Goal: Task Accomplishment & Management: Complete application form

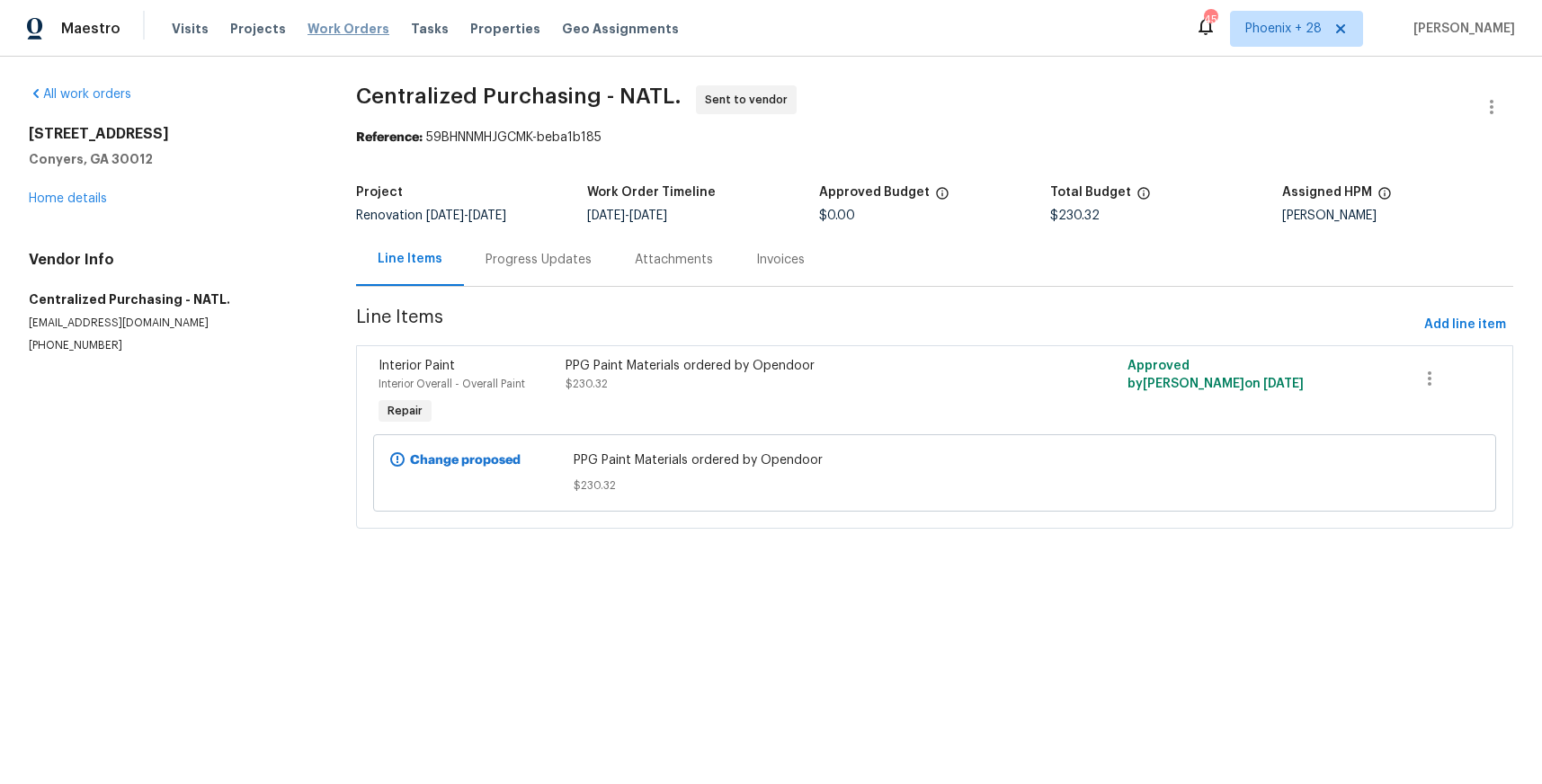
click at [364, 27] on span "Work Orders" at bounding box center [348, 29] width 82 height 18
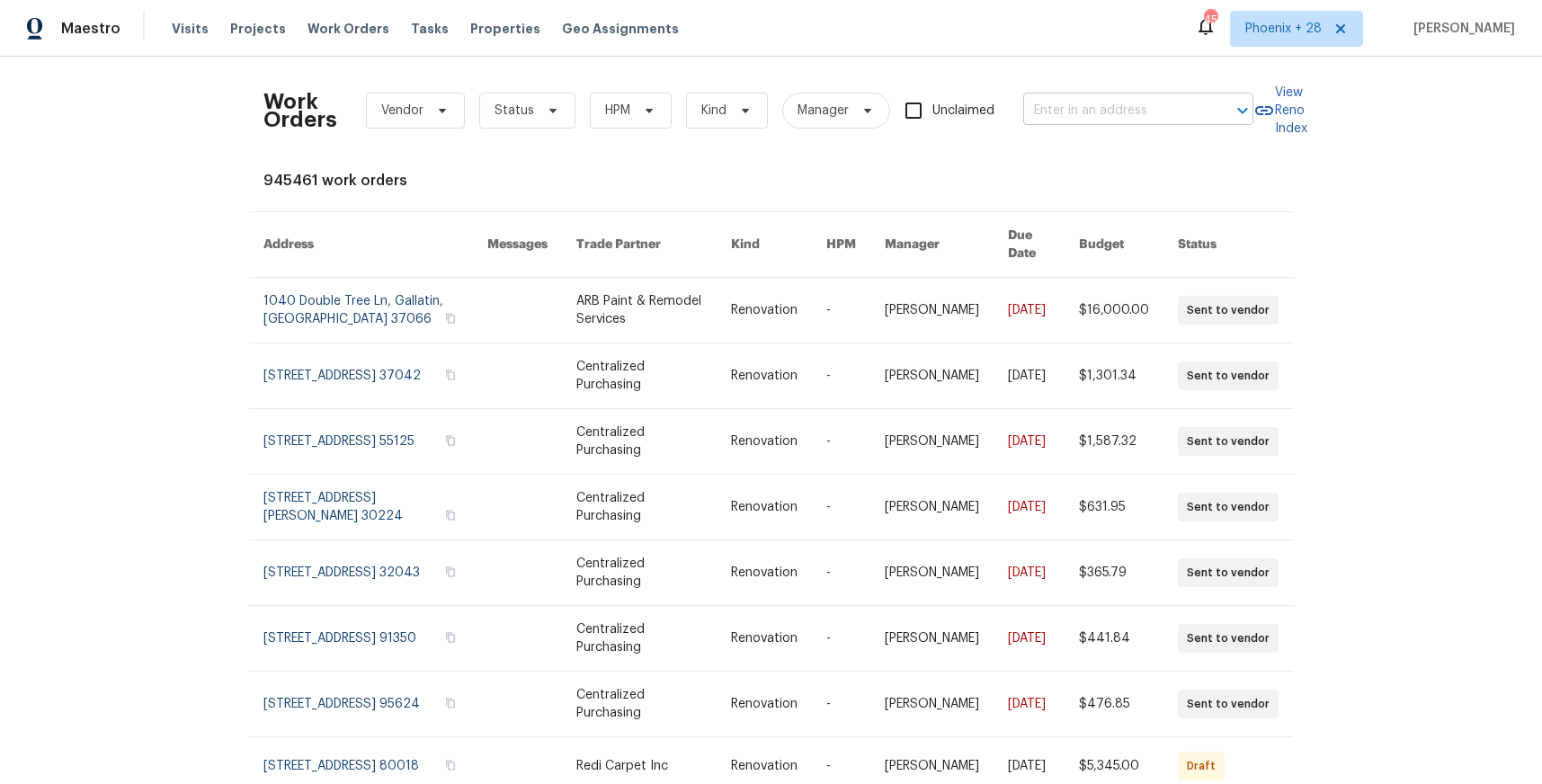
drag, startPoint x: 1164, startPoint y: 132, endPoint x: 1150, endPoint y: 115, distance: 22.0
click at [1163, 132] on div "Work Orders Vendor Status HPM Kind Manager Unclaimed ​" at bounding box center [759, 110] width 990 height 79
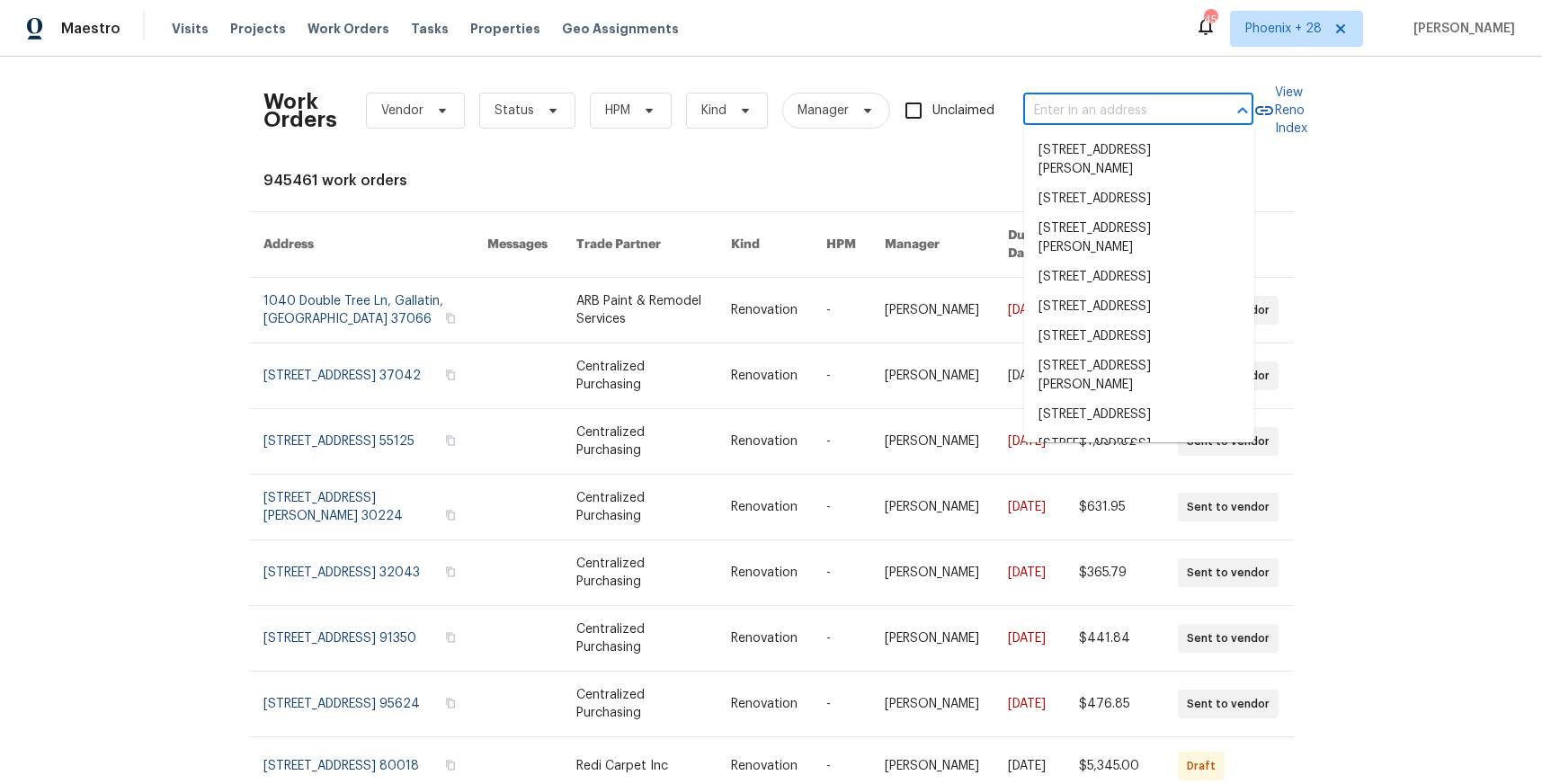
click at [1150, 115] on input "text" at bounding box center [1113, 111] width 180 height 28
paste input "[STREET_ADDRESS][PERSON_NAME][PERSON_NAME]"
type input "[STREET_ADDRESS][PERSON_NAME][PERSON_NAME]"
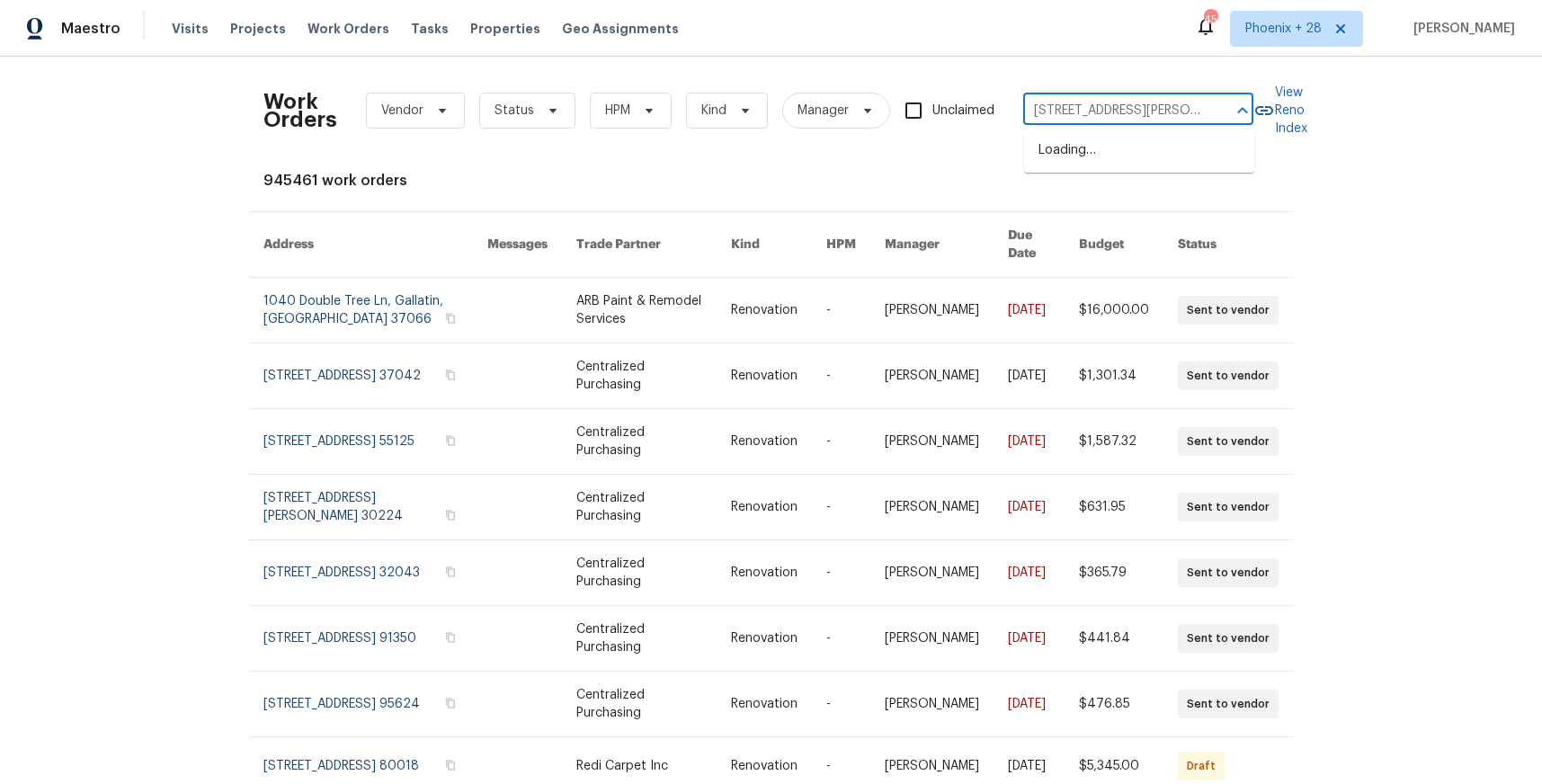
scroll to position [0, 36]
click at [1148, 142] on li "[STREET_ADDRESS][PERSON_NAME][PERSON_NAME]" at bounding box center [1140, 159] width 230 height 48
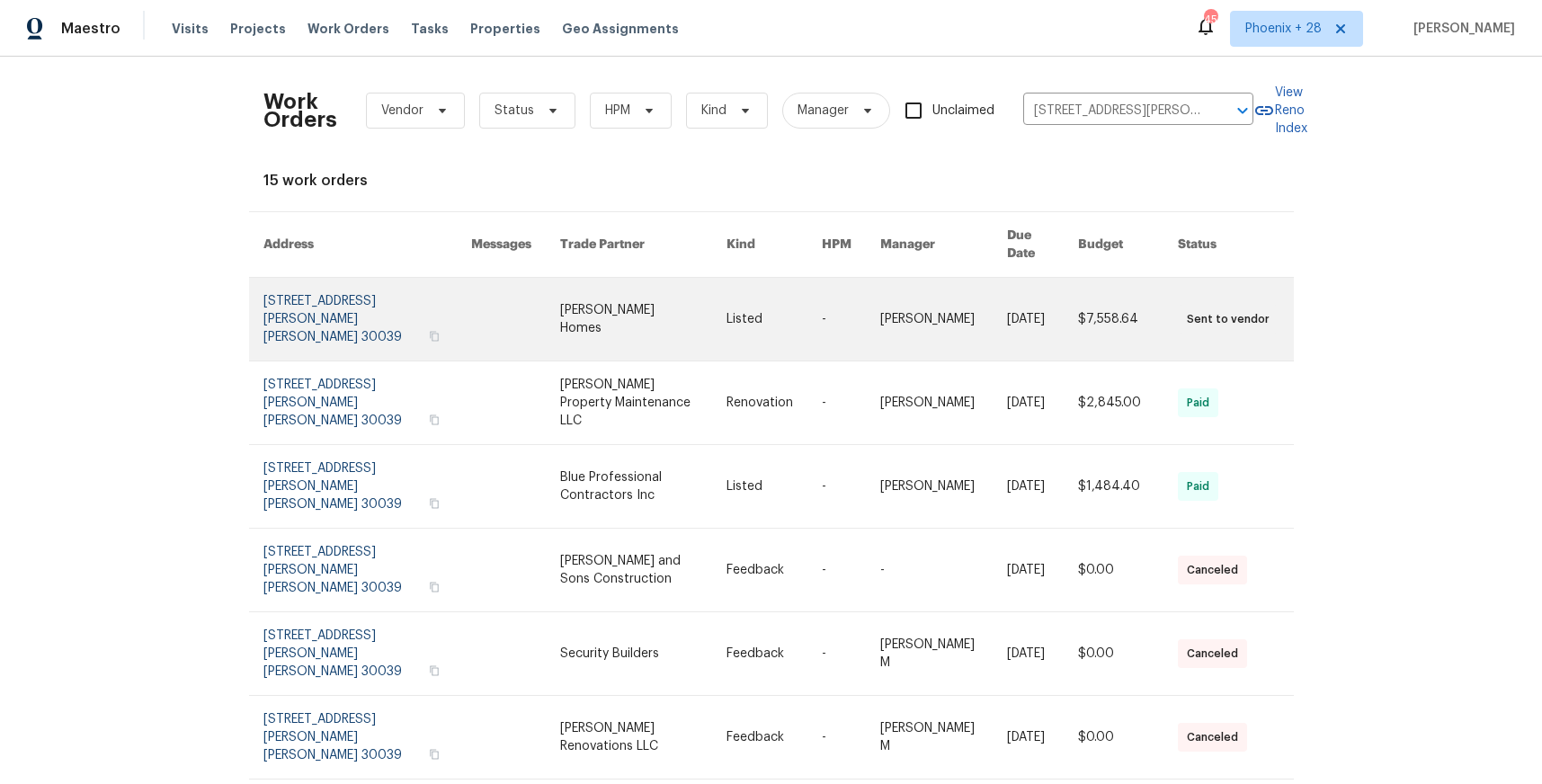
click at [590, 300] on link at bounding box center [643, 319] width 166 height 83
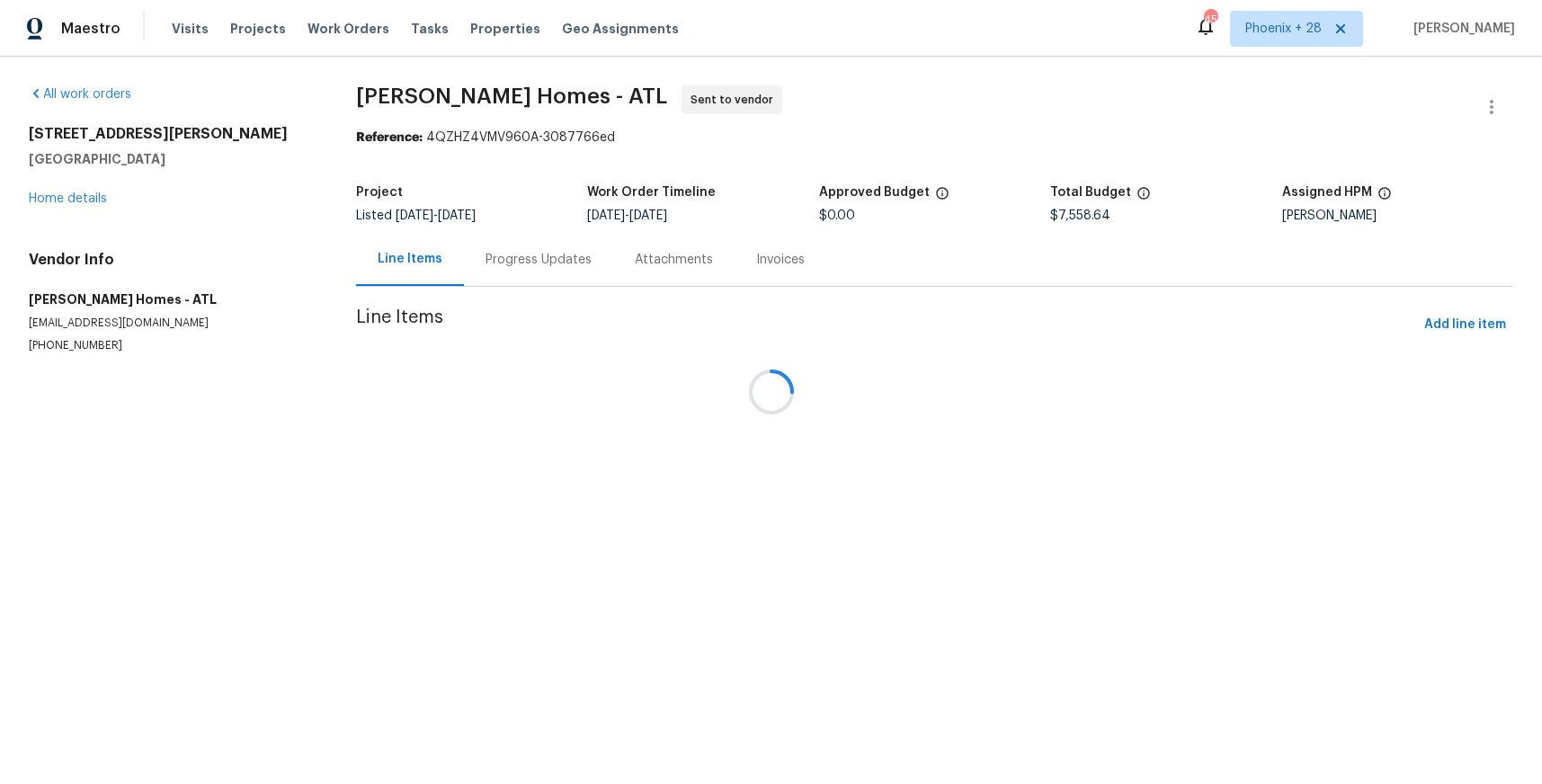
click at [89, 193] on div "[STREET_ADDRESS][PERSON_NAME][PERSON_NAME] Home details" at bounding box center [170, 166] width 284 height 83
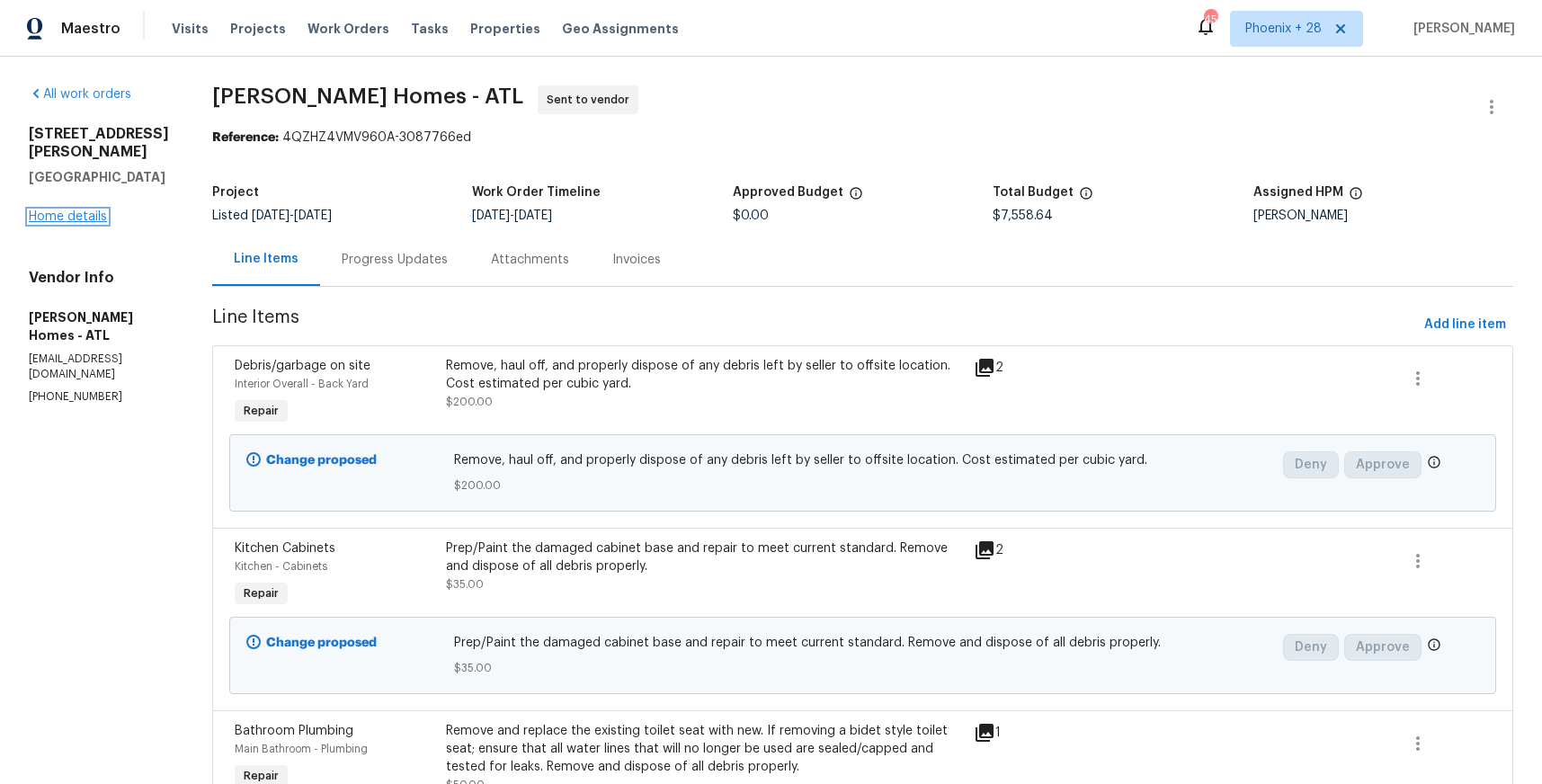
click at [89, 211] on link "Home details" at bounding box center [68, 216] width 79 height 13
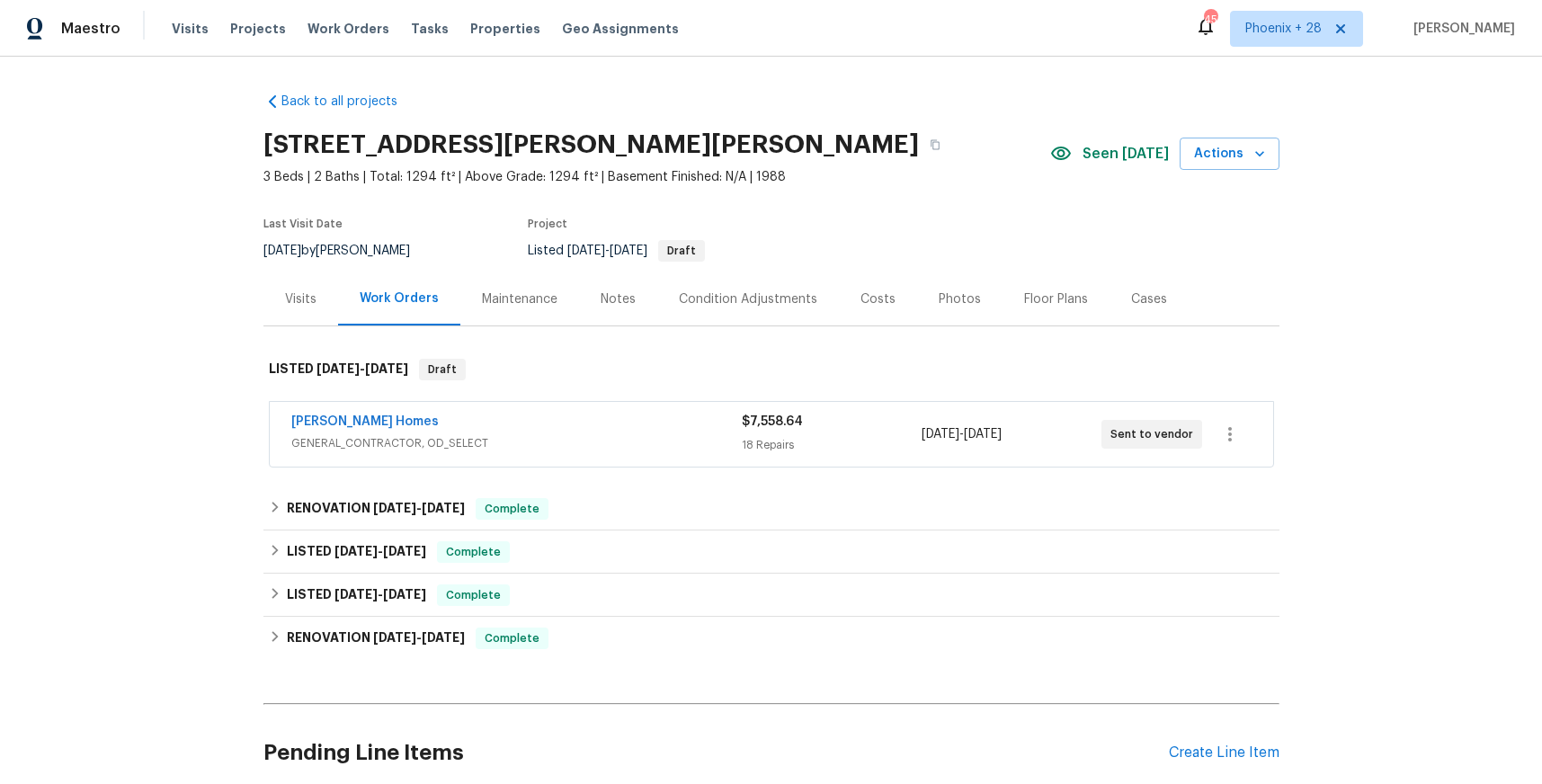
scroll to position [151, 0]
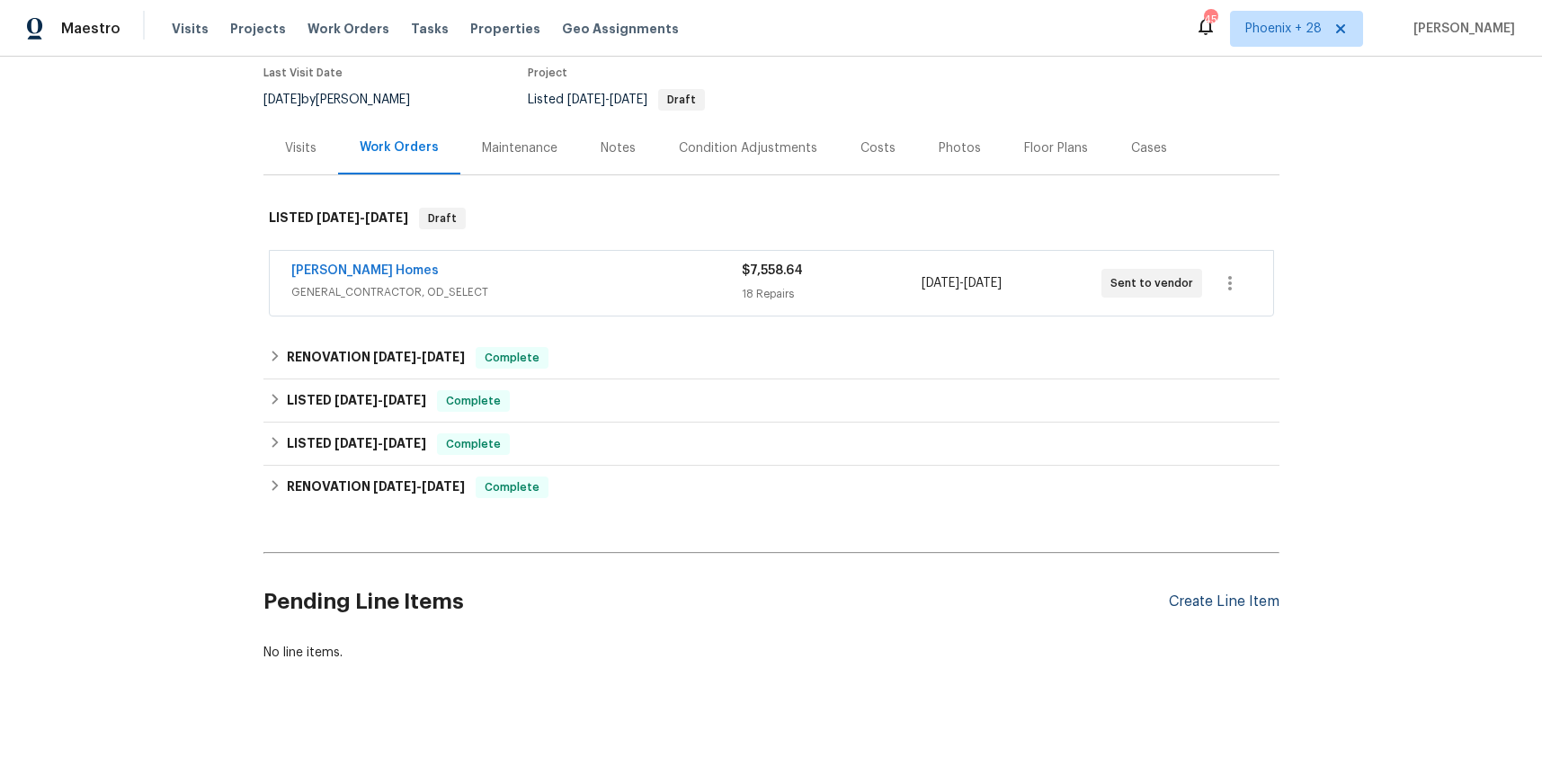
click at [1247, 598] on div "Create Line Item" at bounding box center [1224, 601] width 110 height 17
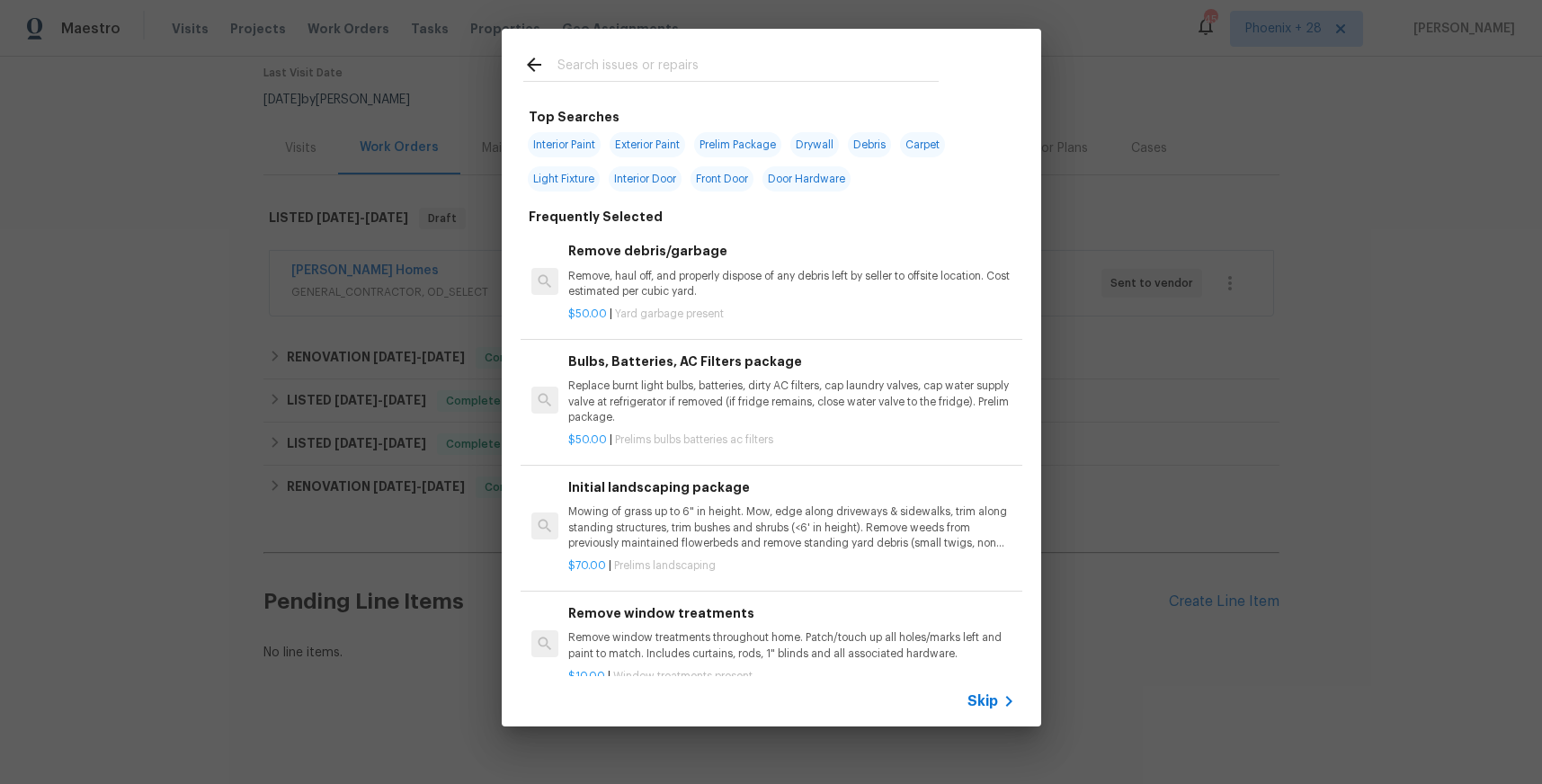
click at [695, 63] on input "text" at bounding box center [749, 67] width 382 height 27
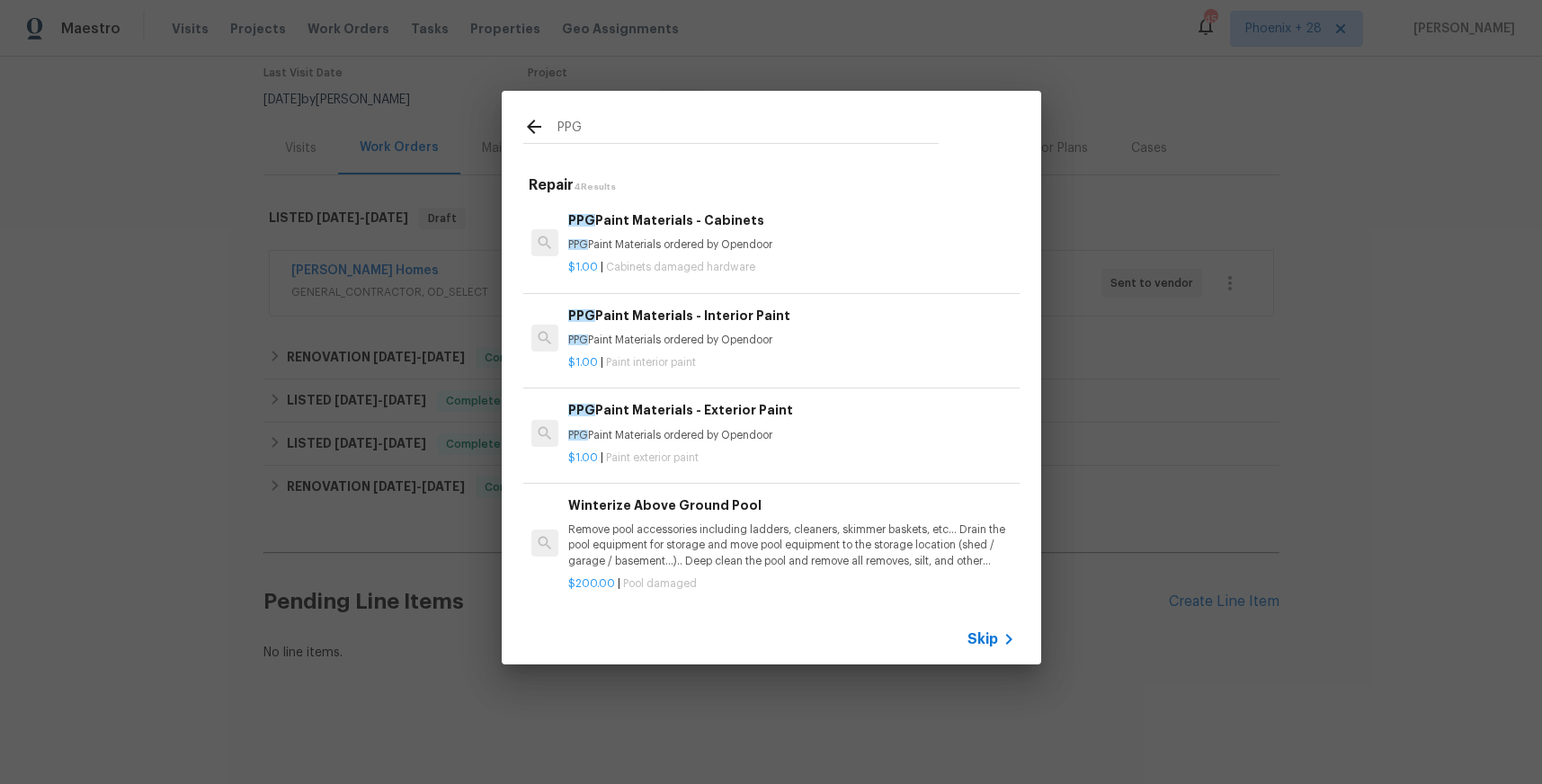
type input "PPG"
click at [869, 444] on div "$1.00 | Paint exterior paint" at bounding box center [791, 454] width 446 height 23
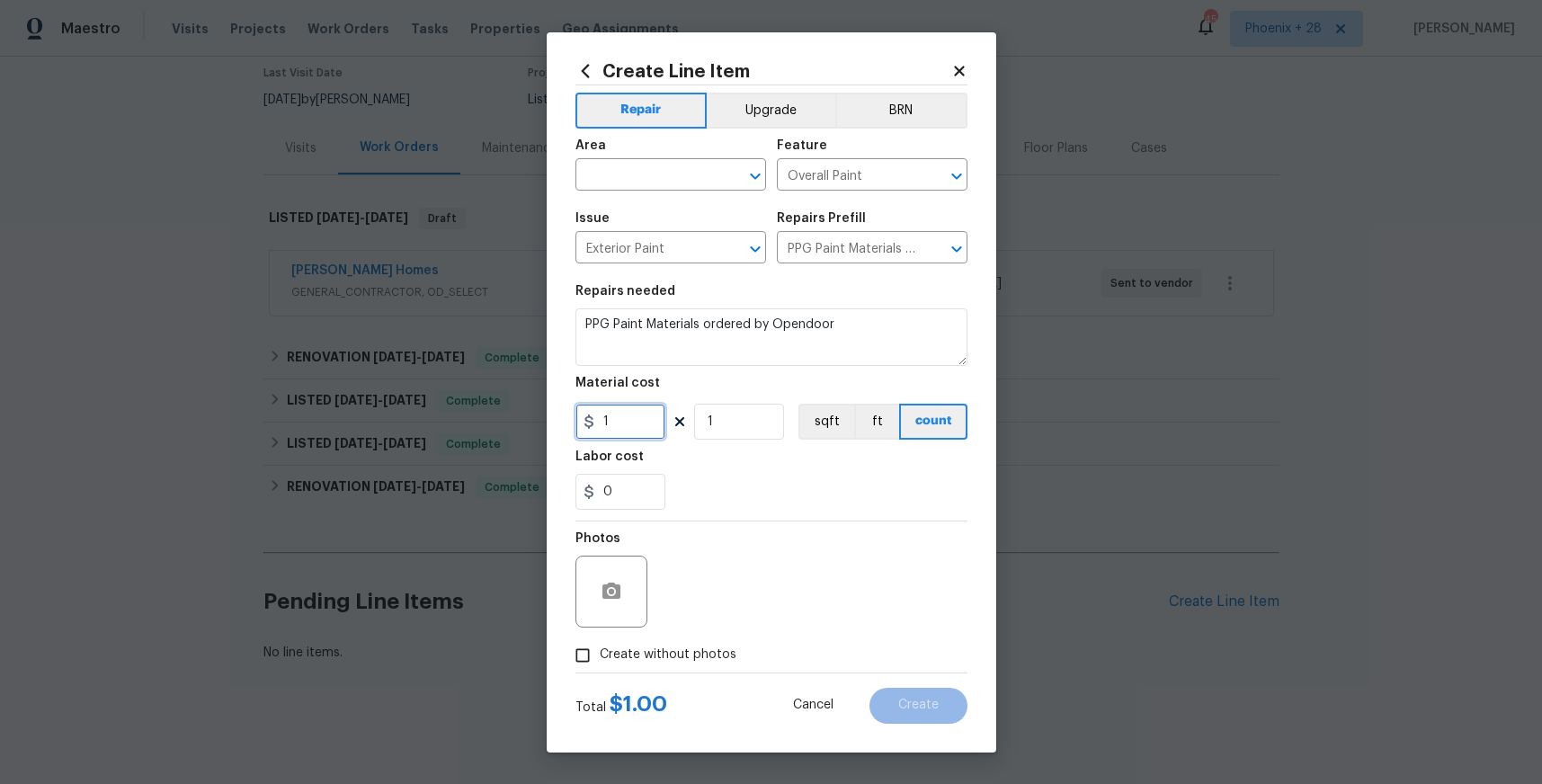
click at [624, 431] on input "1" at bounding box center [620, 421] width 90 height 36
click at [593, 427] on div "1" at bounding box center [620, 421] width 90 height 36
type input "461.61"
click at [633, 176] on input "text" at bounding box center [646, 176] width 141 height 28
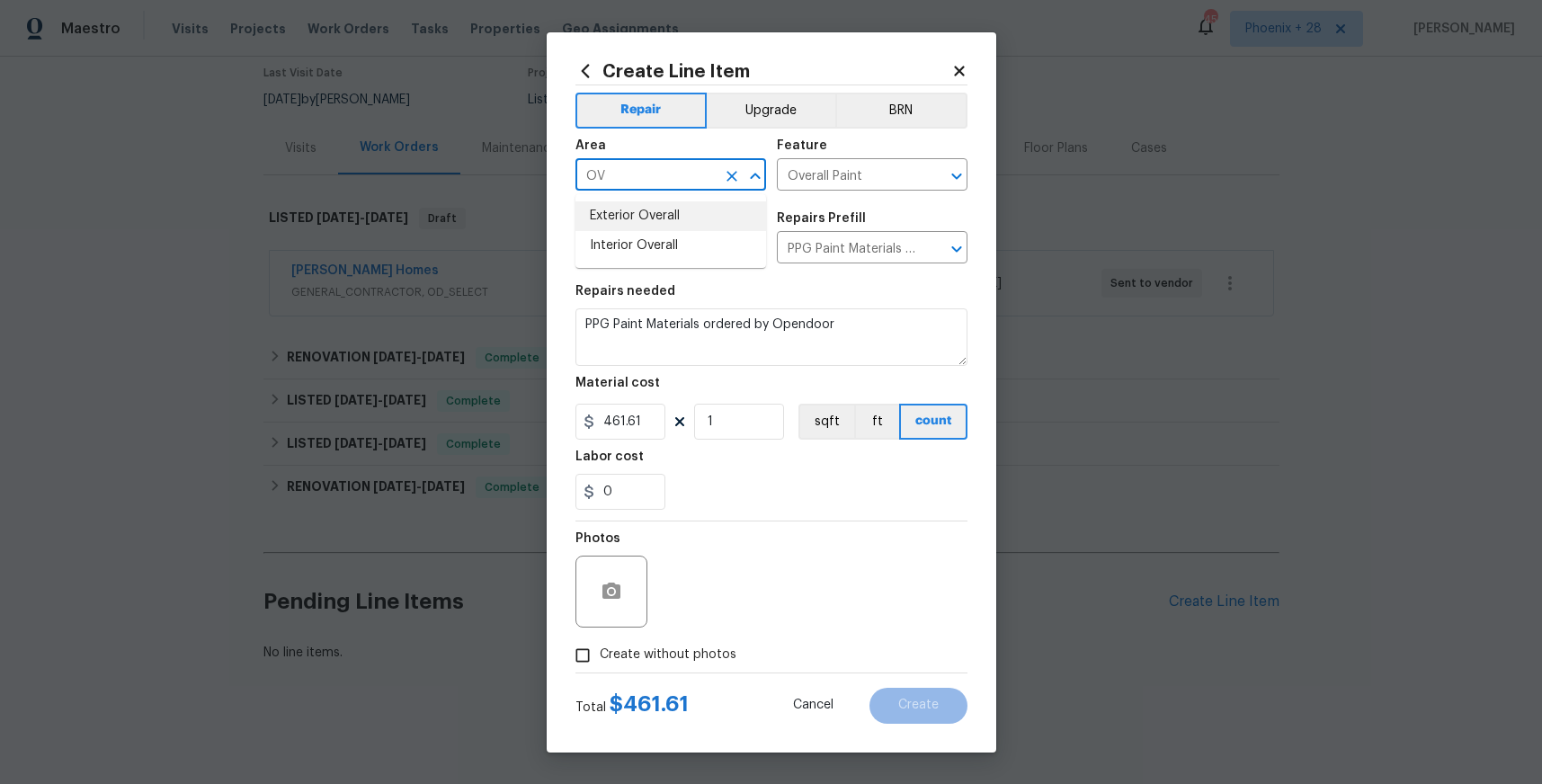
click at [643, 207] on li "Exterior Overall" at bounding box center [671, 216] width 191 height 30
type input "Exterior Overall"
click at [708, 650] on span "Create without photos" at bounding box center [668, 654] width 137 height 19
click at [600, 650] on input "Create without photos" at bounding box center [583, 655] width 34 height 34
checkbox input "true"
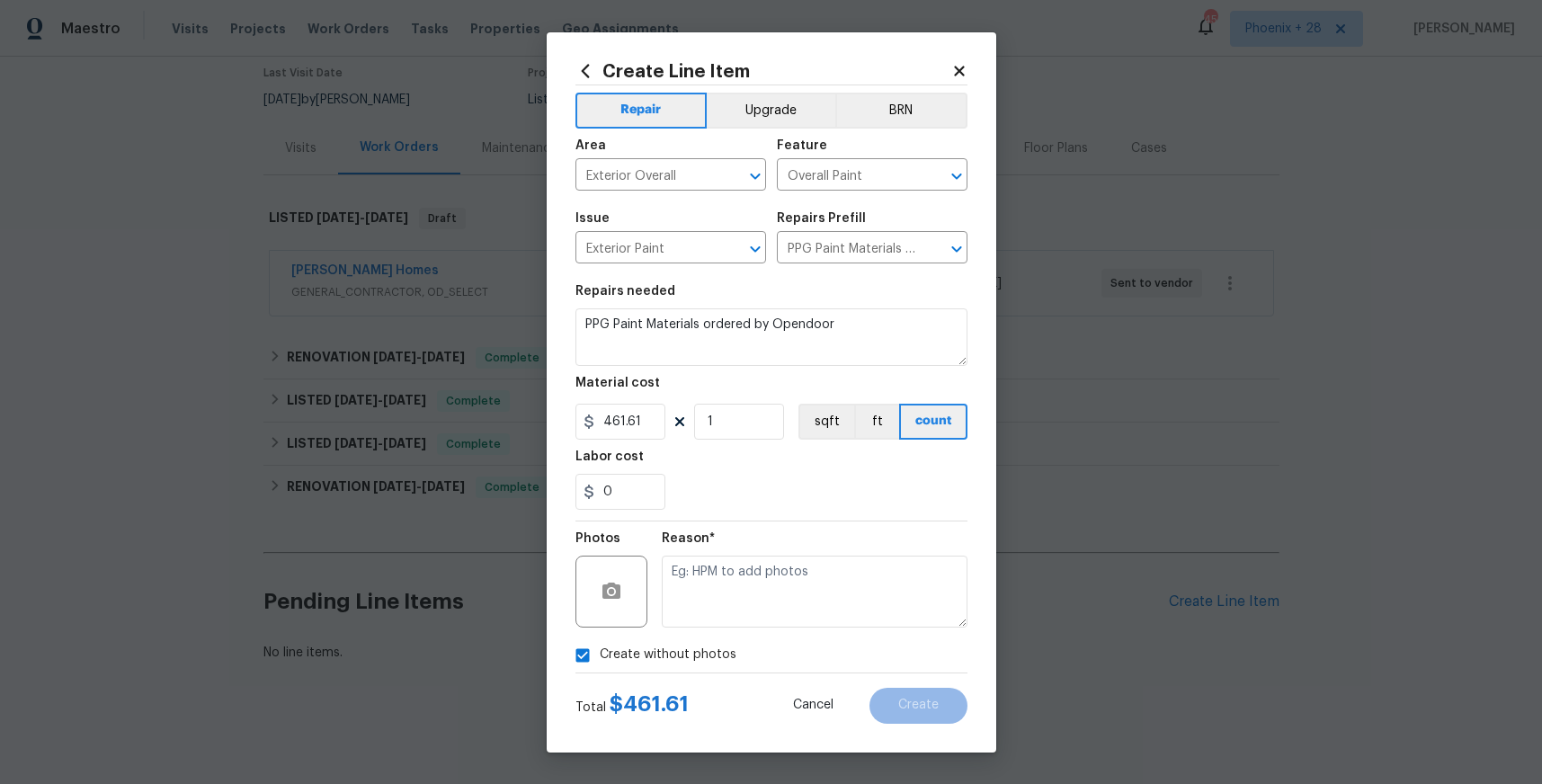
click at [729, 608] on textarea at bounding box center [815, 591] width 306 height 72
type textarea "NA"
click at [924, 716] on button "Create" at bounding box center [919, 705] width 98 height 36
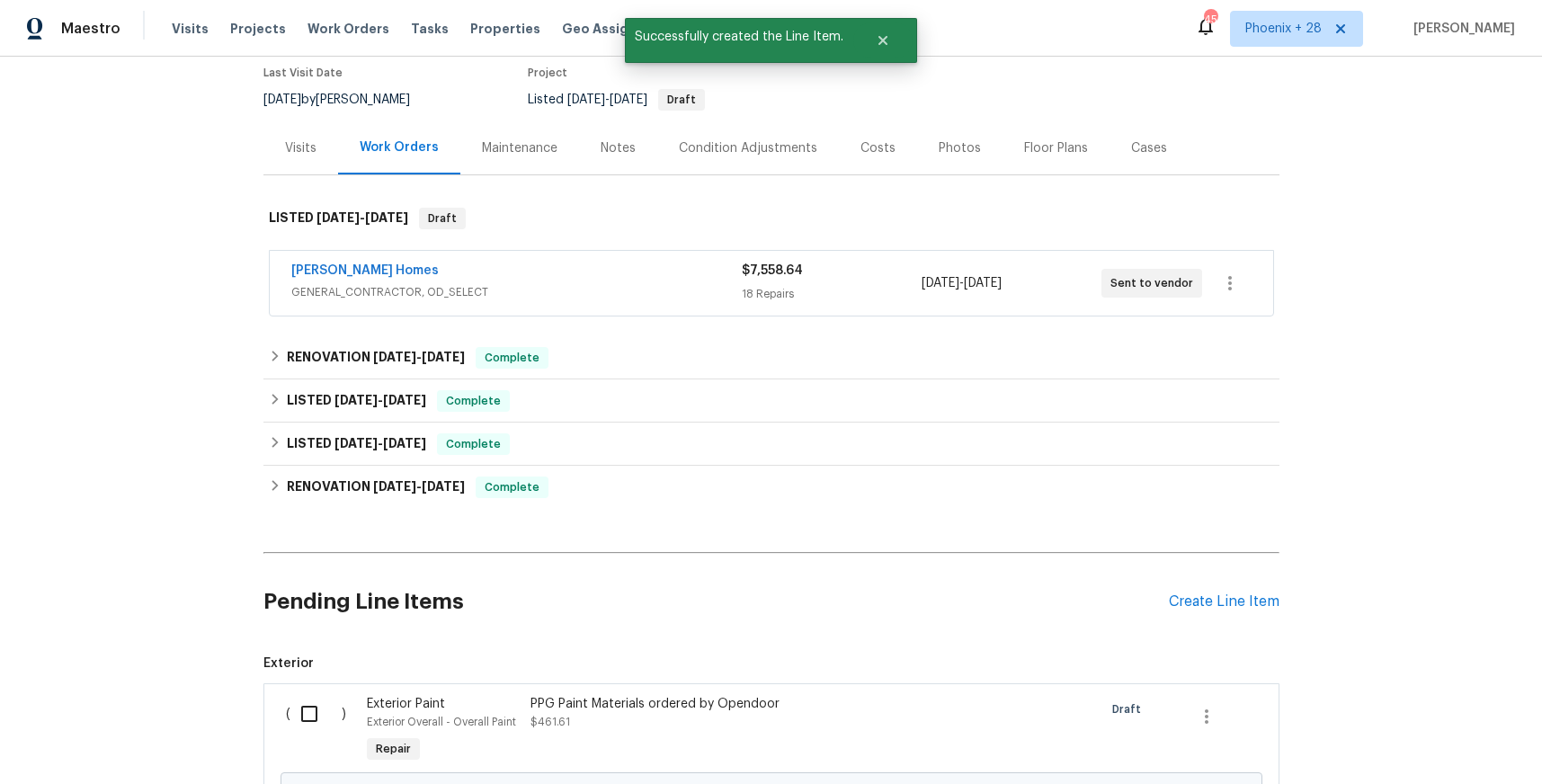
click at [307, 684] on div "( ) Exterior Paint Exterior Overall - Overall Paint Repair PPG Paint Materials …" at bounding box center [771, 775] width 1017 height 183
click at [311, 697] on input "checkbox" at bounding box center [316, 713] width 51 height 37
checkbox input "true"
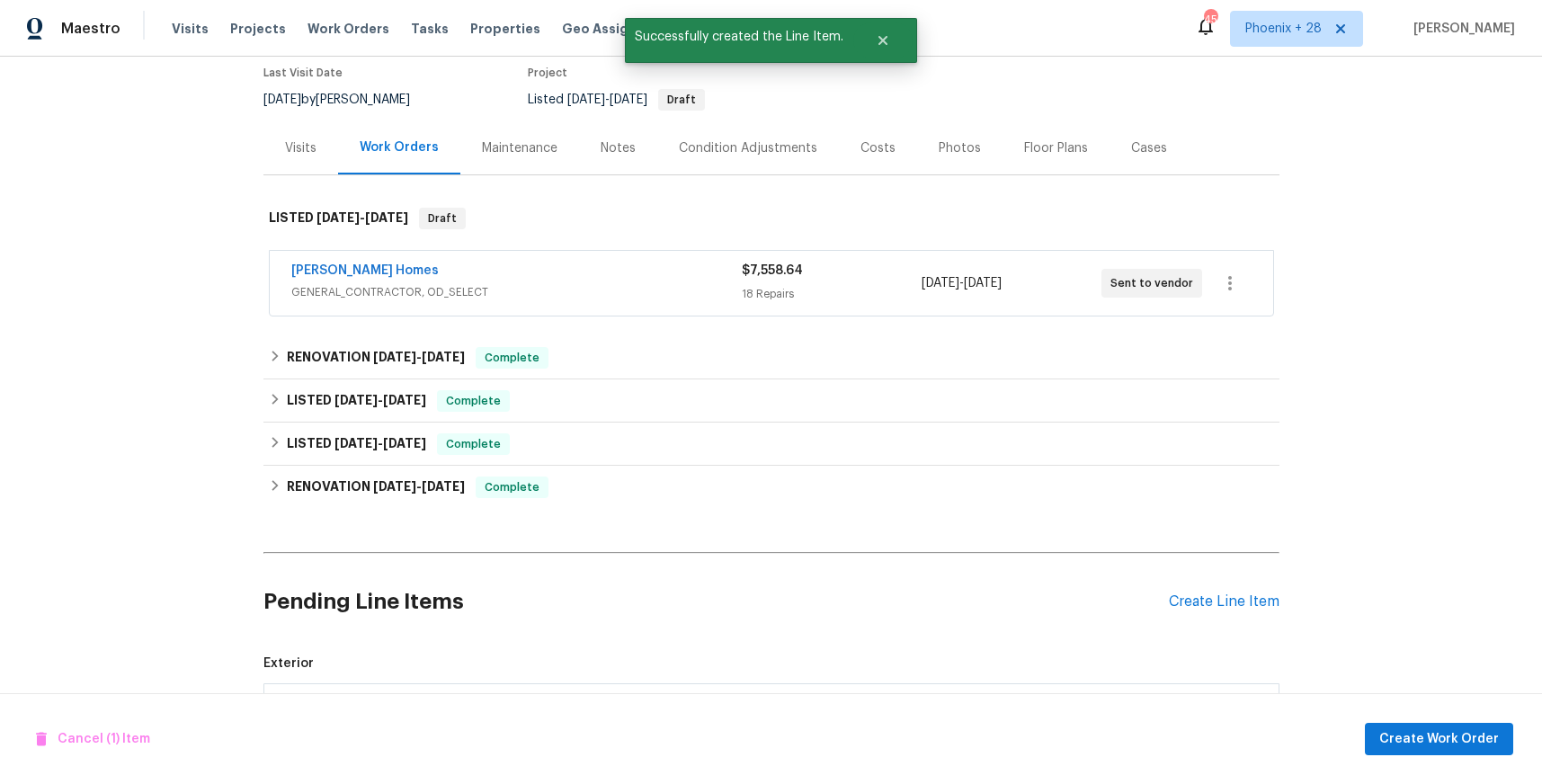
scroll to position [356, 0]
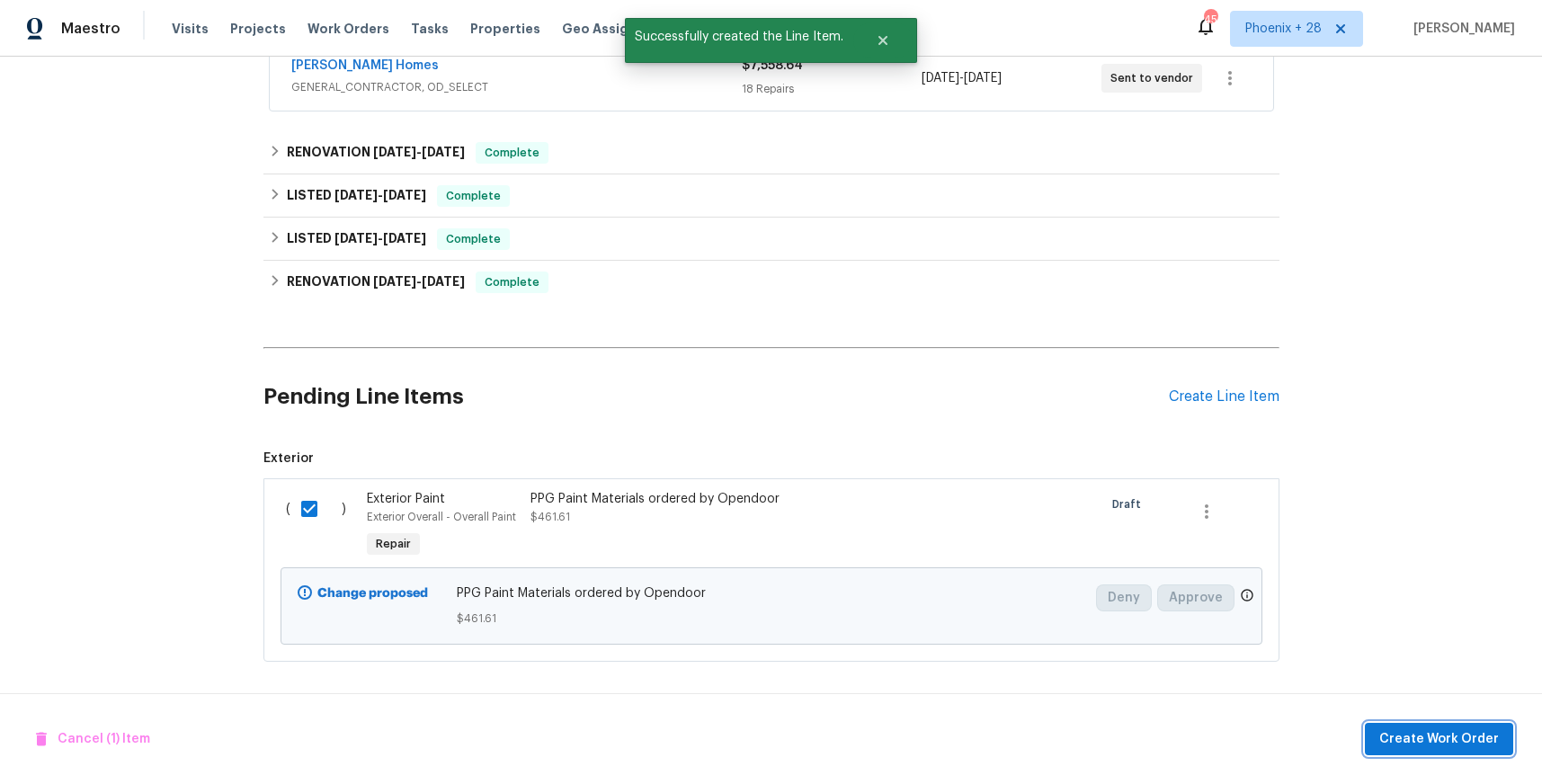
click at [1437, 734] on span "Create Work Order" at bounding box center [1440, 739] width 120 height 23
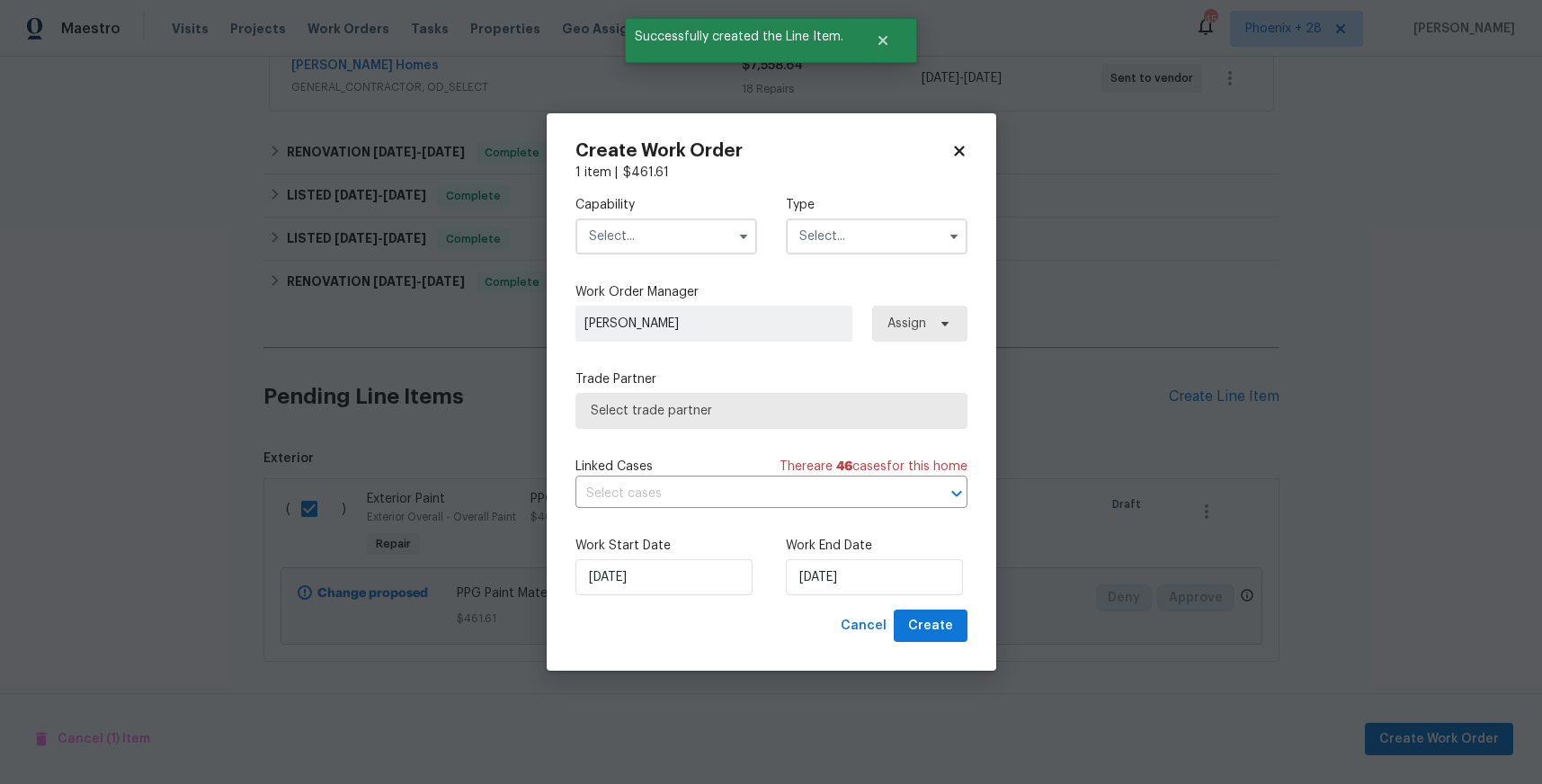
click at [642, 248] on input "text" at bounding box center [666, 236] width 182 height 36
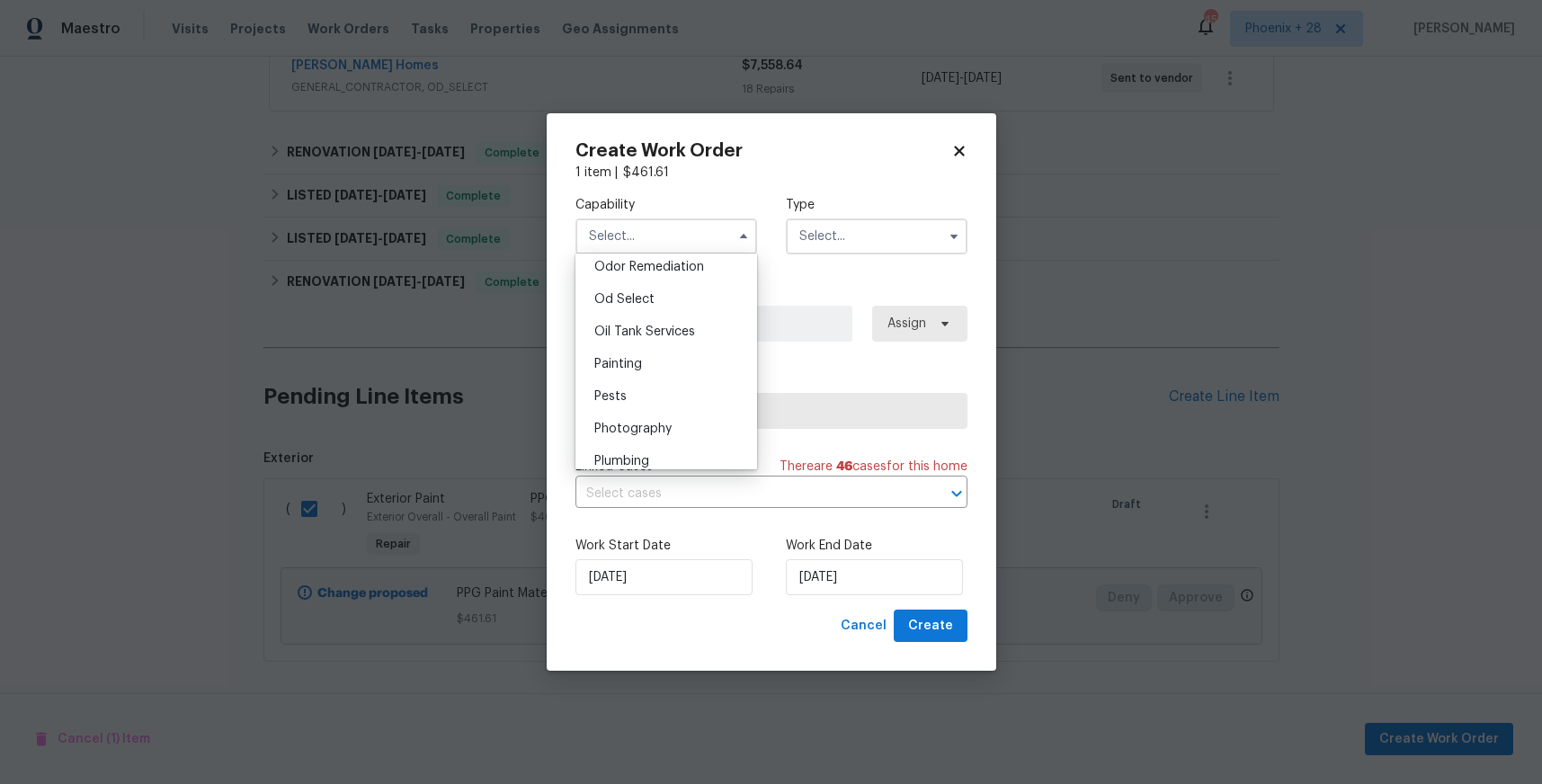
scroll to position [1431, 0]
drag, startPoint x: 655, startPoint y: 360, endPoint x: 673, endPoint y: 341, distance: 26.2
click at [656, 360] on div "Painting" at bounding box center [665, 353] width 172 height 32
type input "Painting"
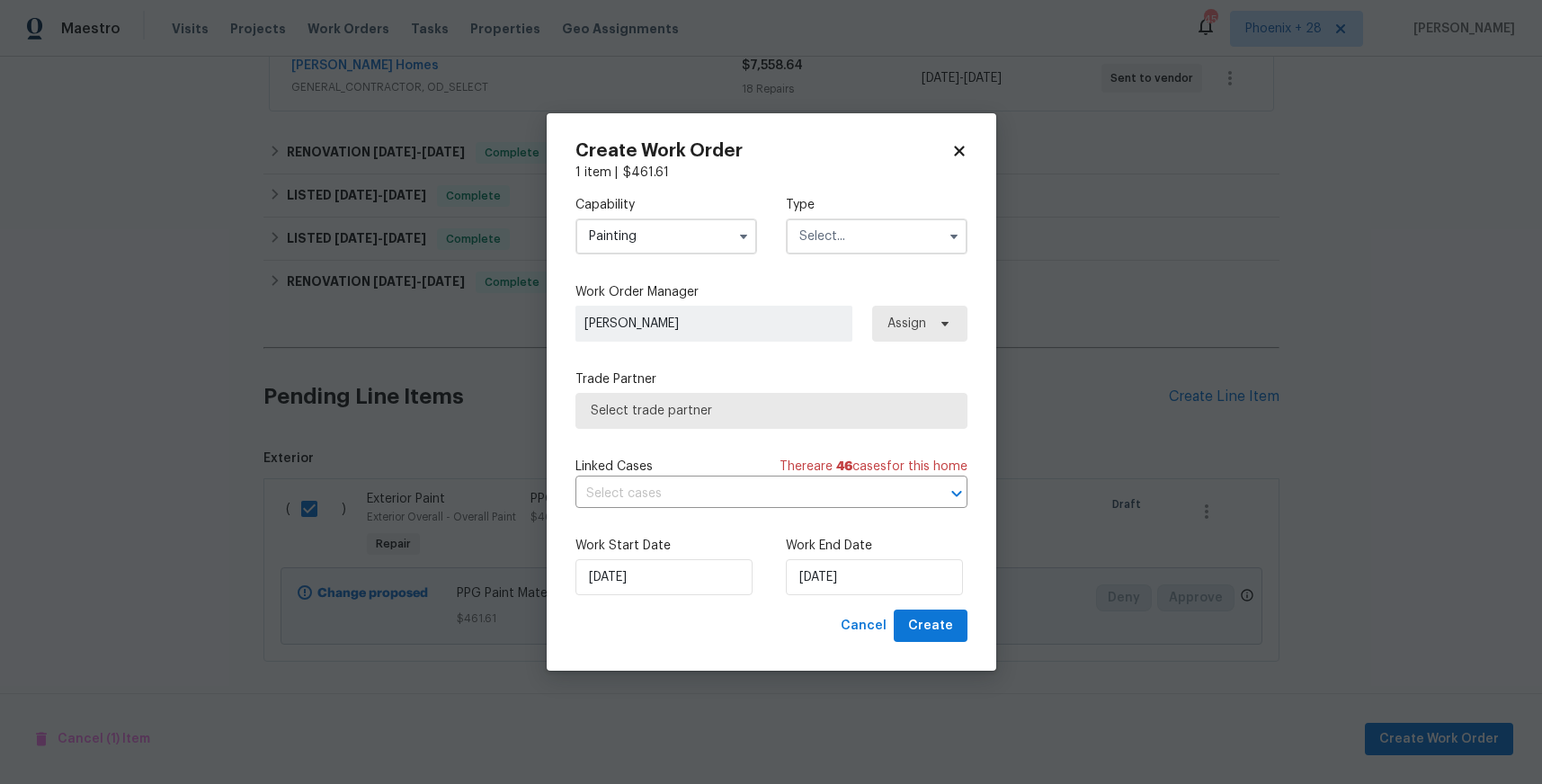
drag, startPoint x: 844, startPoint y: 229, endPoint x: 841, endPoint y: 245, distance: 16.3
click at [845, 231] on input "text" at bounding box center [877, 236] width 182 height 36
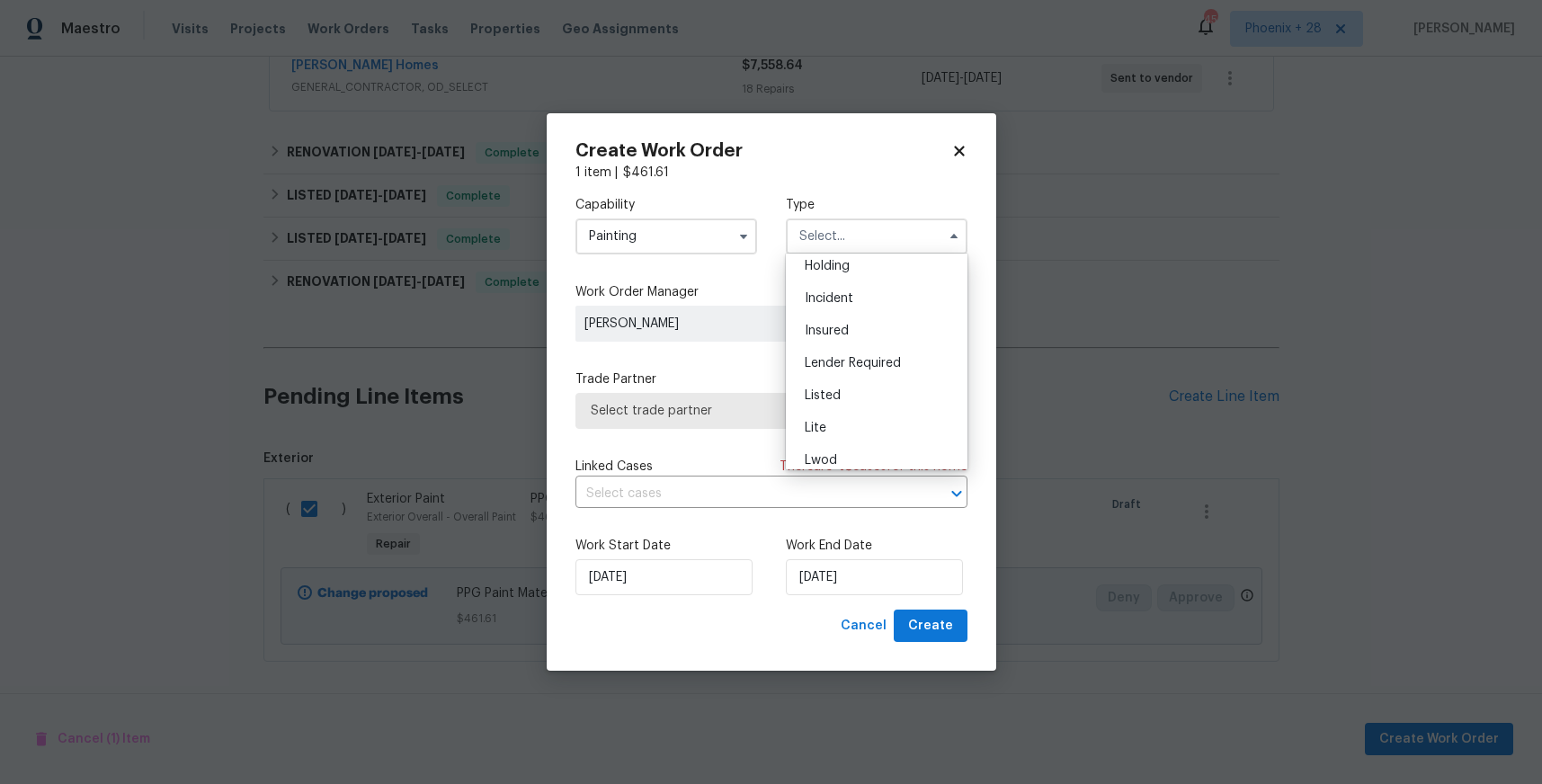
scroll to position [0, 0]
click at [884, 457] on div "Listed" at bounding box center [876, 468] width 172 height 32
type input "Listed"
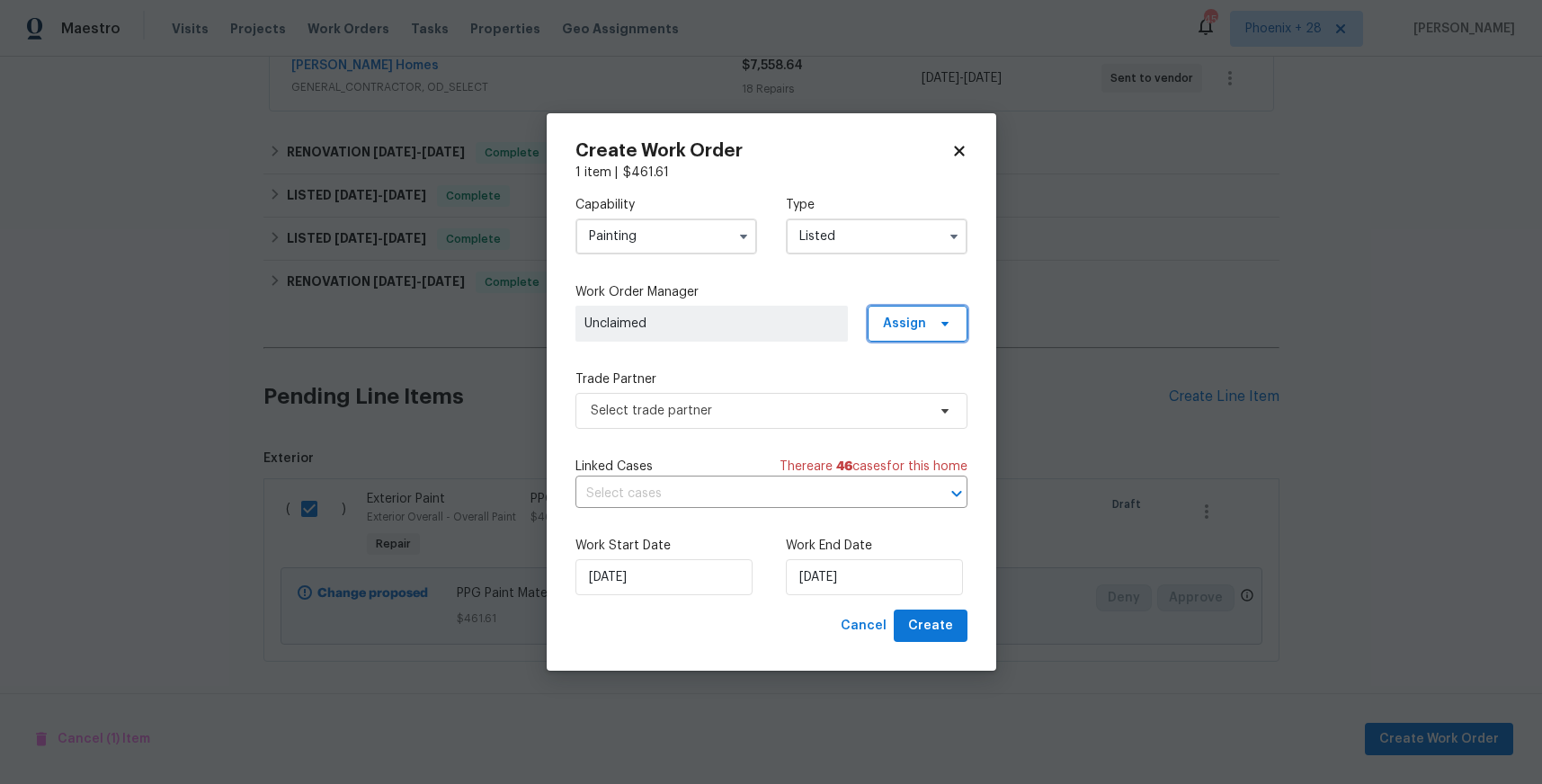
drag, startPoint x: 914, startPoint y: 319, endPoint x: 912, endPoint y: 335, distance: 16.1
click at [913, 319] on span "Assign" at bounding box center [905, 324] width 43 height 18
click at [897, 393] on div "Assign to me" at bounding box center [921, 399] width 79 height 18
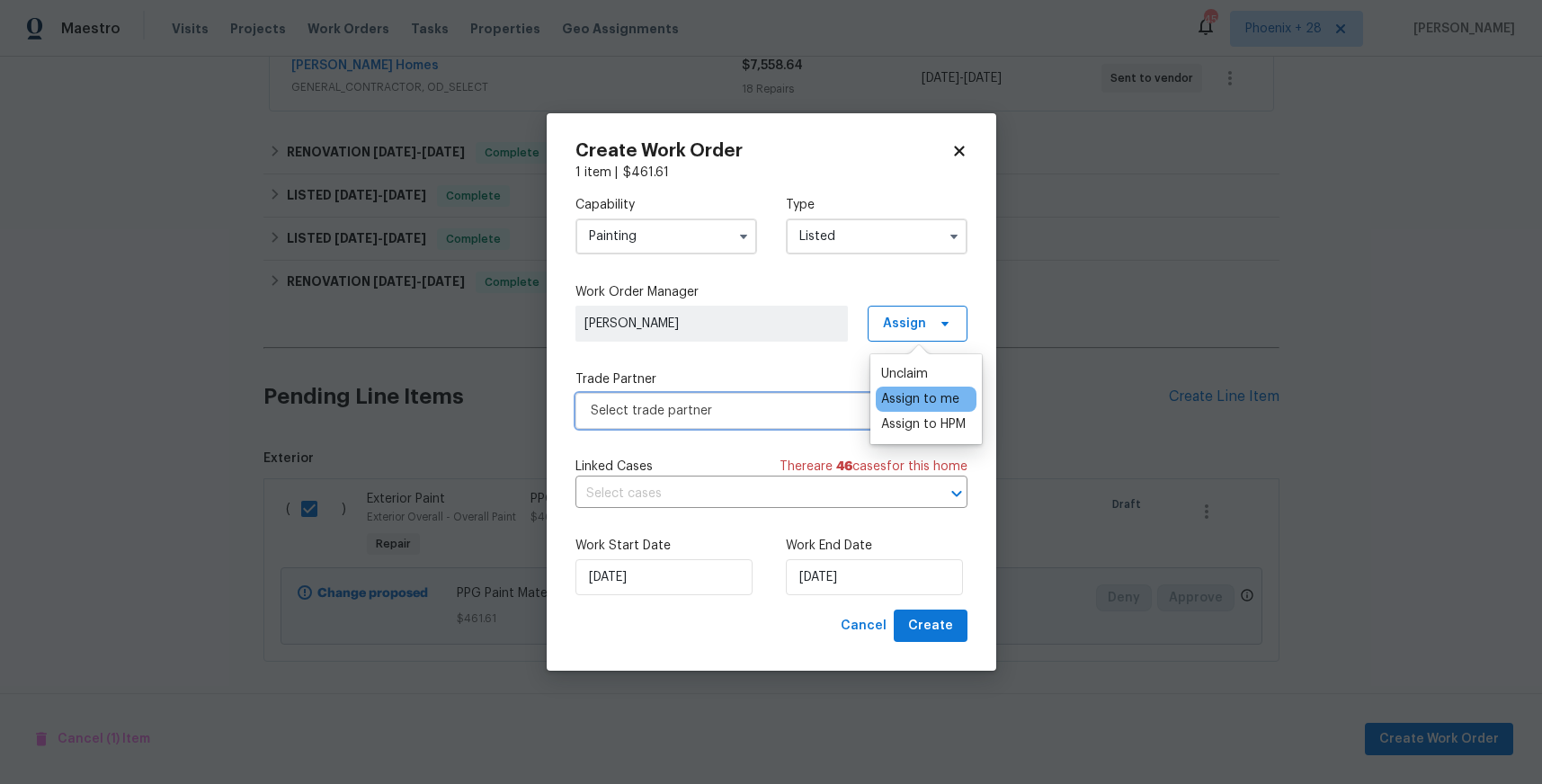
click at [736, 425] on span "Select trade partner" at bounding box center [771, 410] width 392 height 36
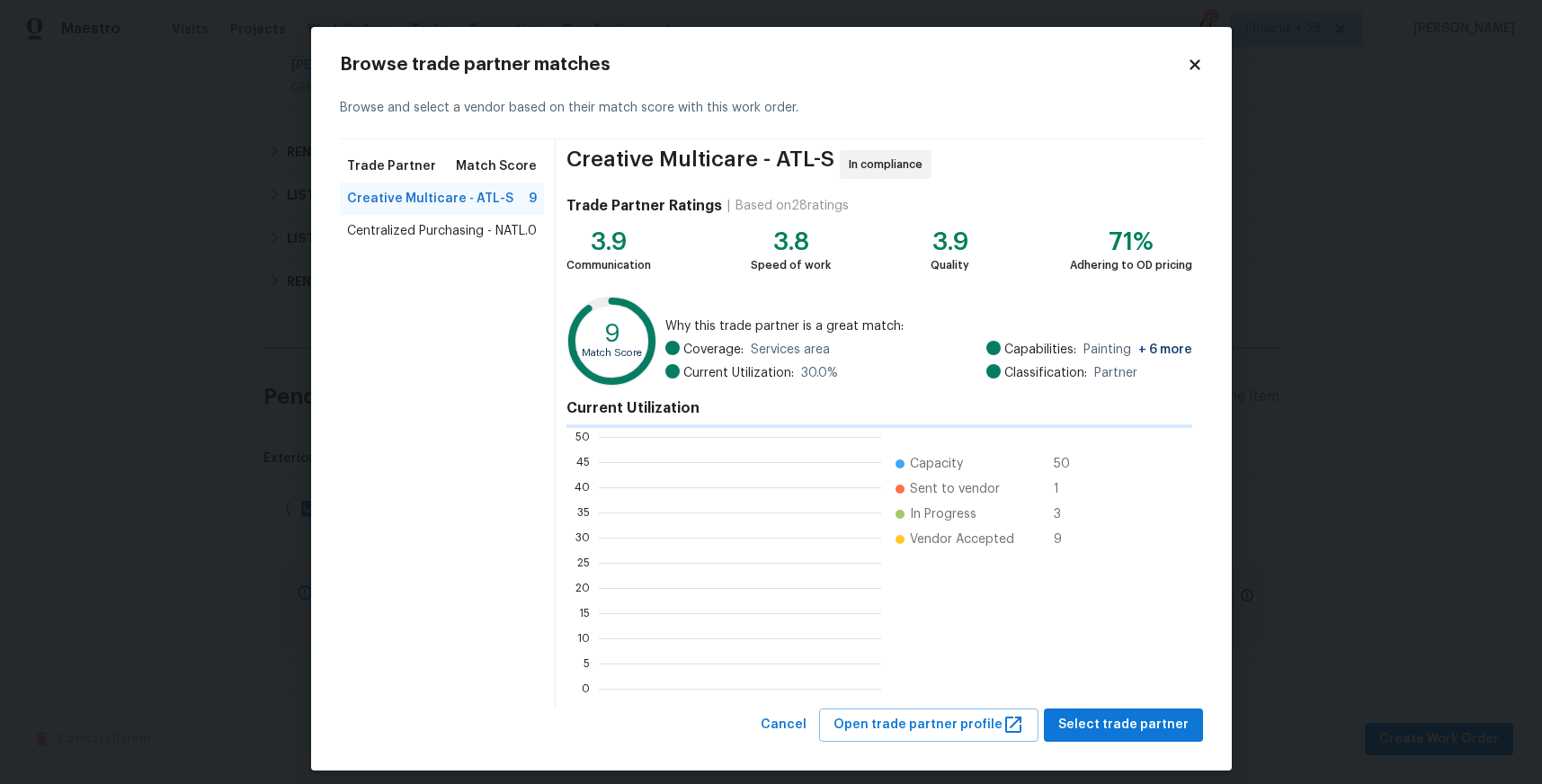
scroll to position [2, 2]
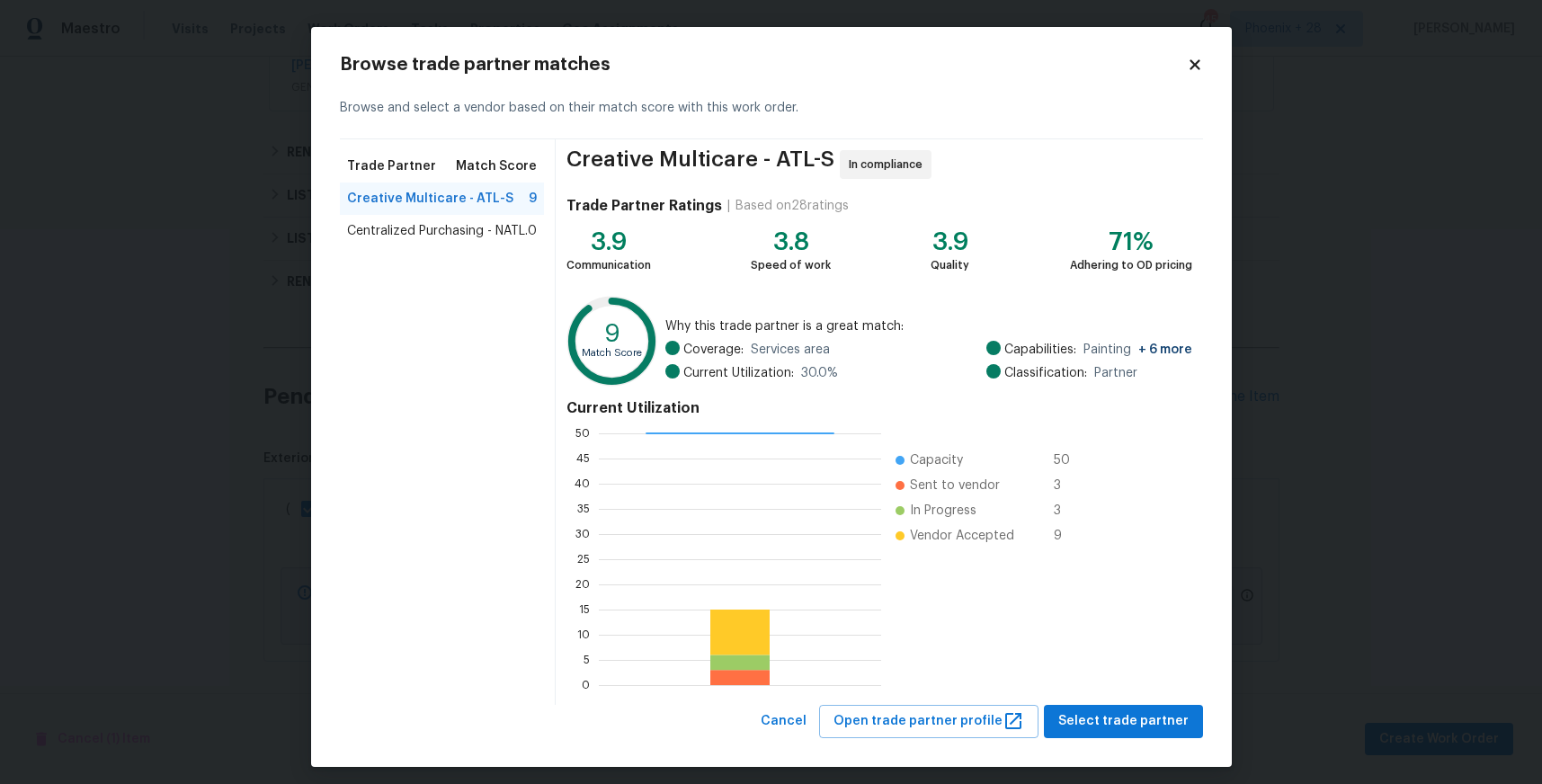
click at [455, 230] on span "Centralized Purchasing - NATL." at bounding box center [438, 231] width 181 height 18
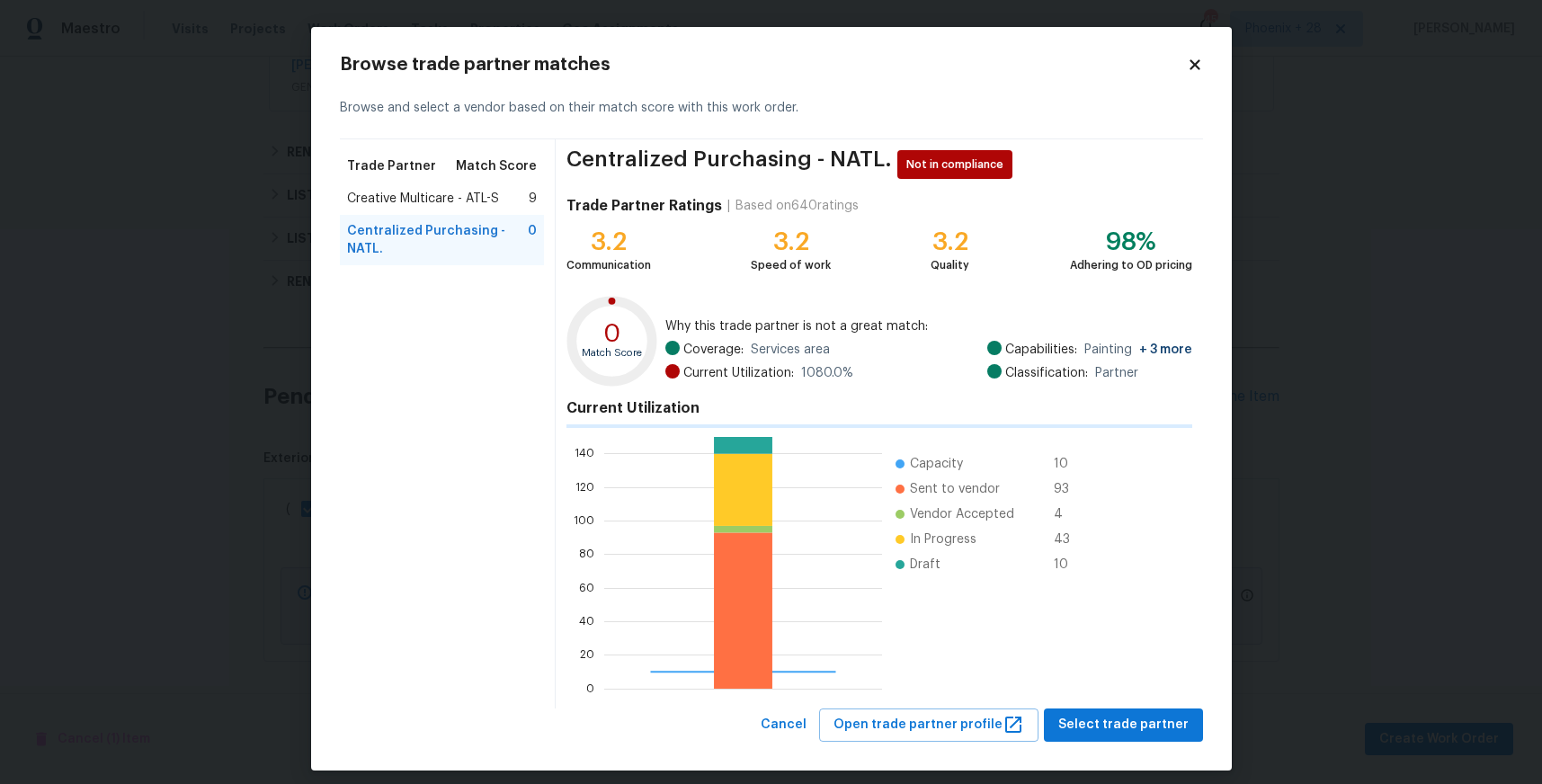
scroll to position [252, 278]
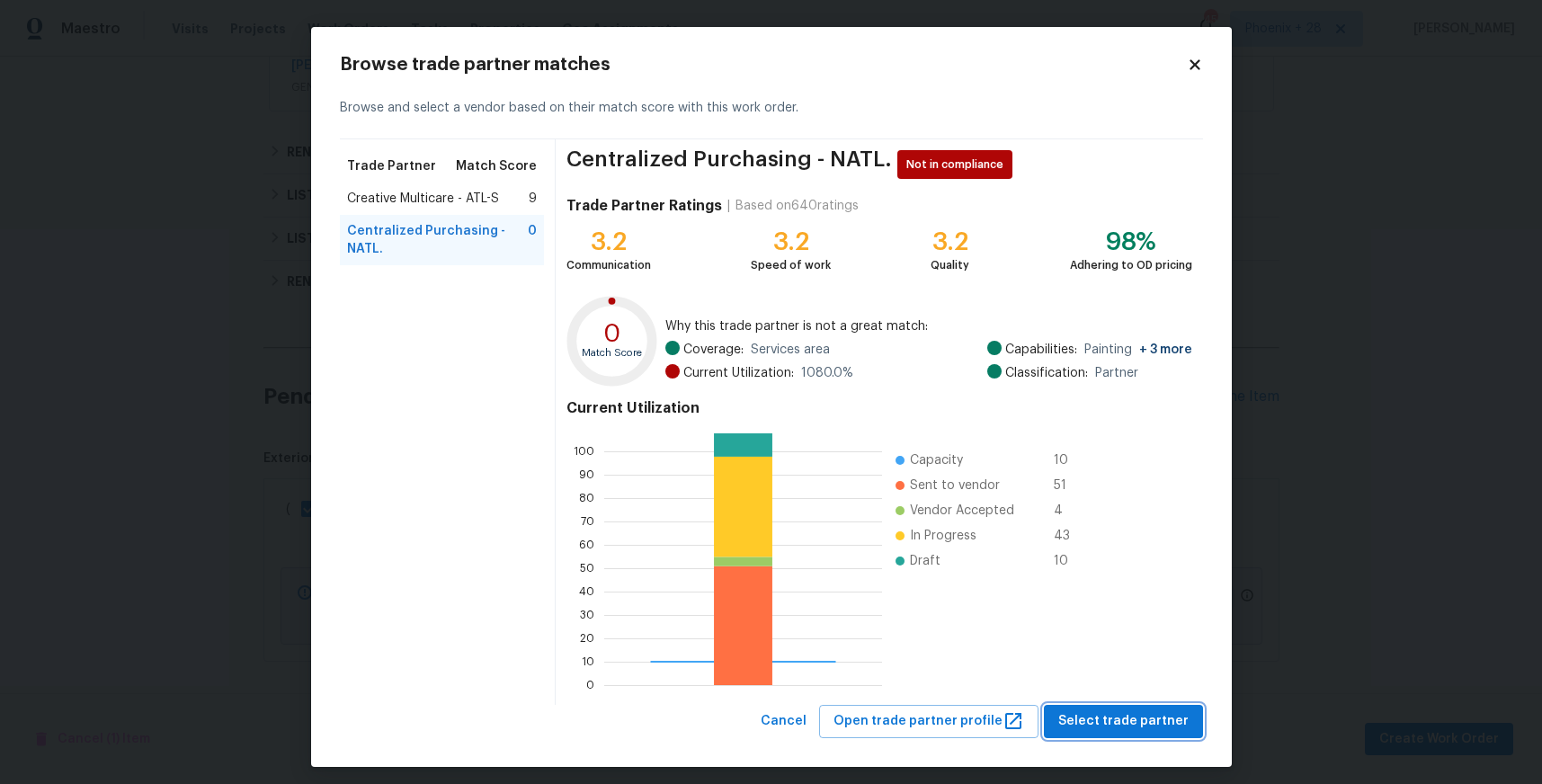
click at [1123, 718] on span "Select trade partner" at bounding box center [1124, 721] width 131 height 23
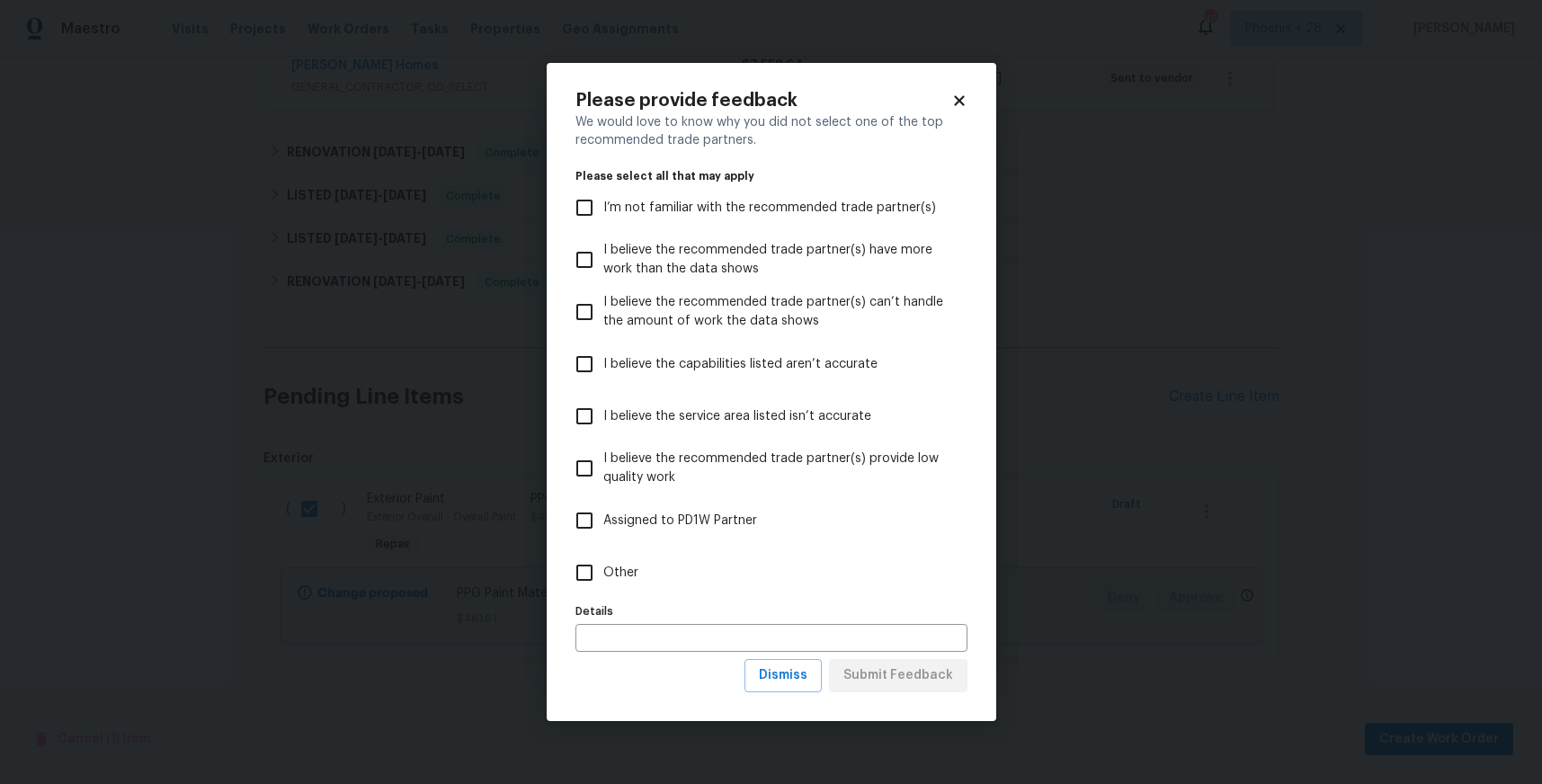
click at [732, 577] on label "Other" at bounding box center [760, 573] width 388 height 52
click at [603, 577] on input "Other" at bounding box center [585, 573] width 37 height 37
checkbox input "true"
click at [939, 668] on span "Submit Feedback" at bounding box center [898, 675] width 110 height 23
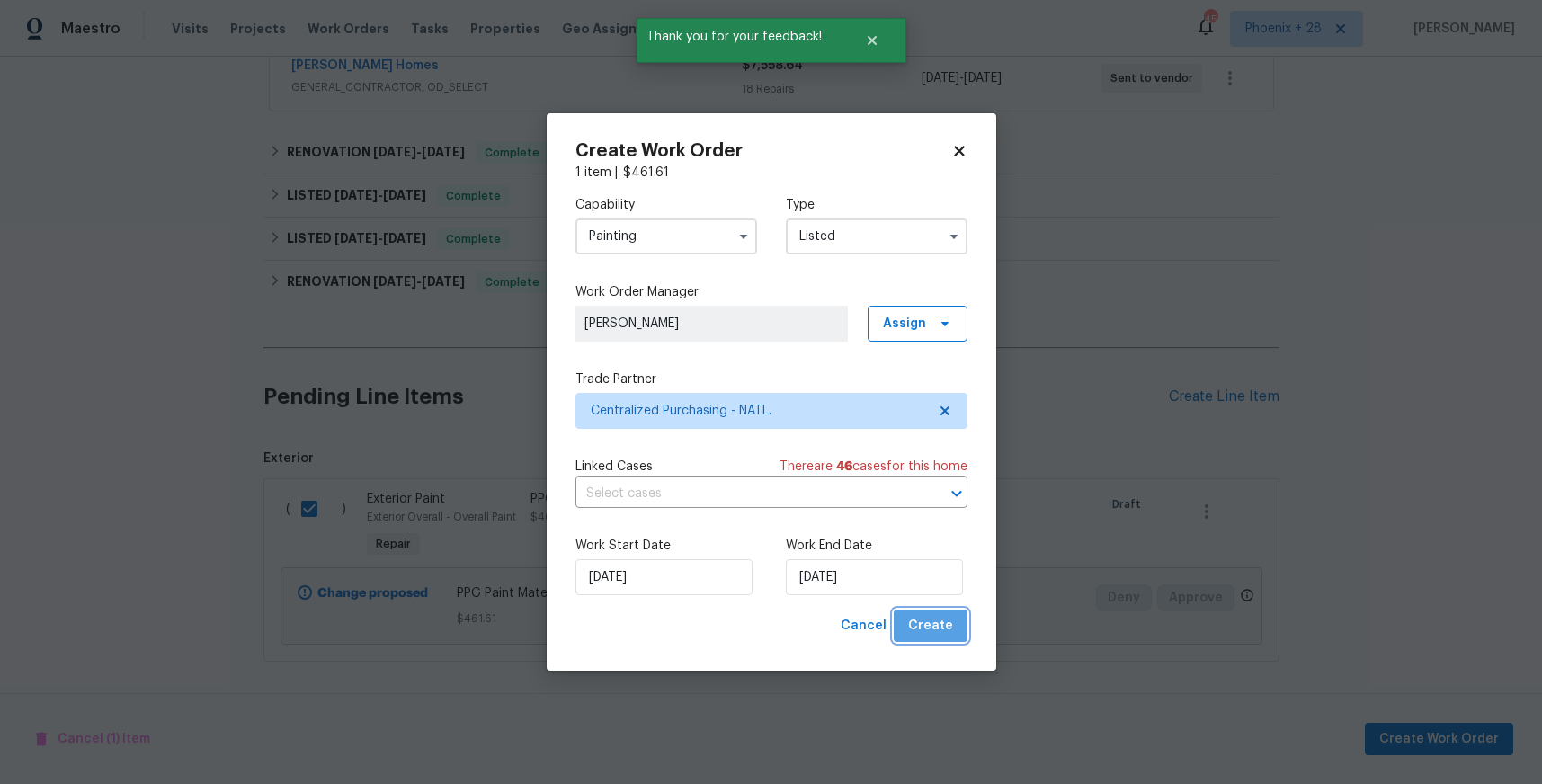
drag, startPoint x: 948, startPoint y: 619, endPoint x: 974, endPoint y: 613, distance: 26.7
click at [946, 618] on span "Create" at bounding box center [931, 626] width 45 height 23
checkbox input "false"
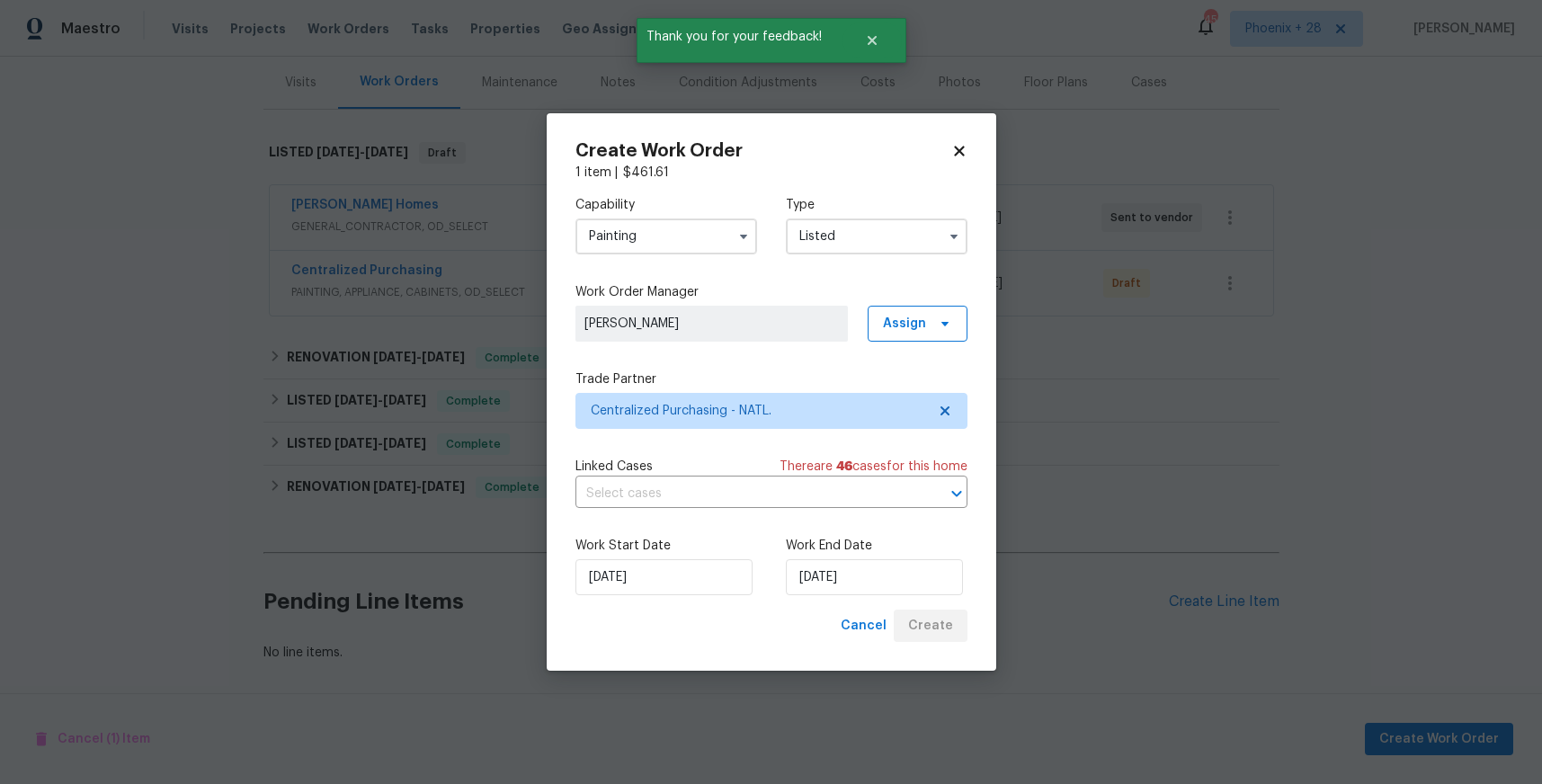
scroll to position [216, 0]
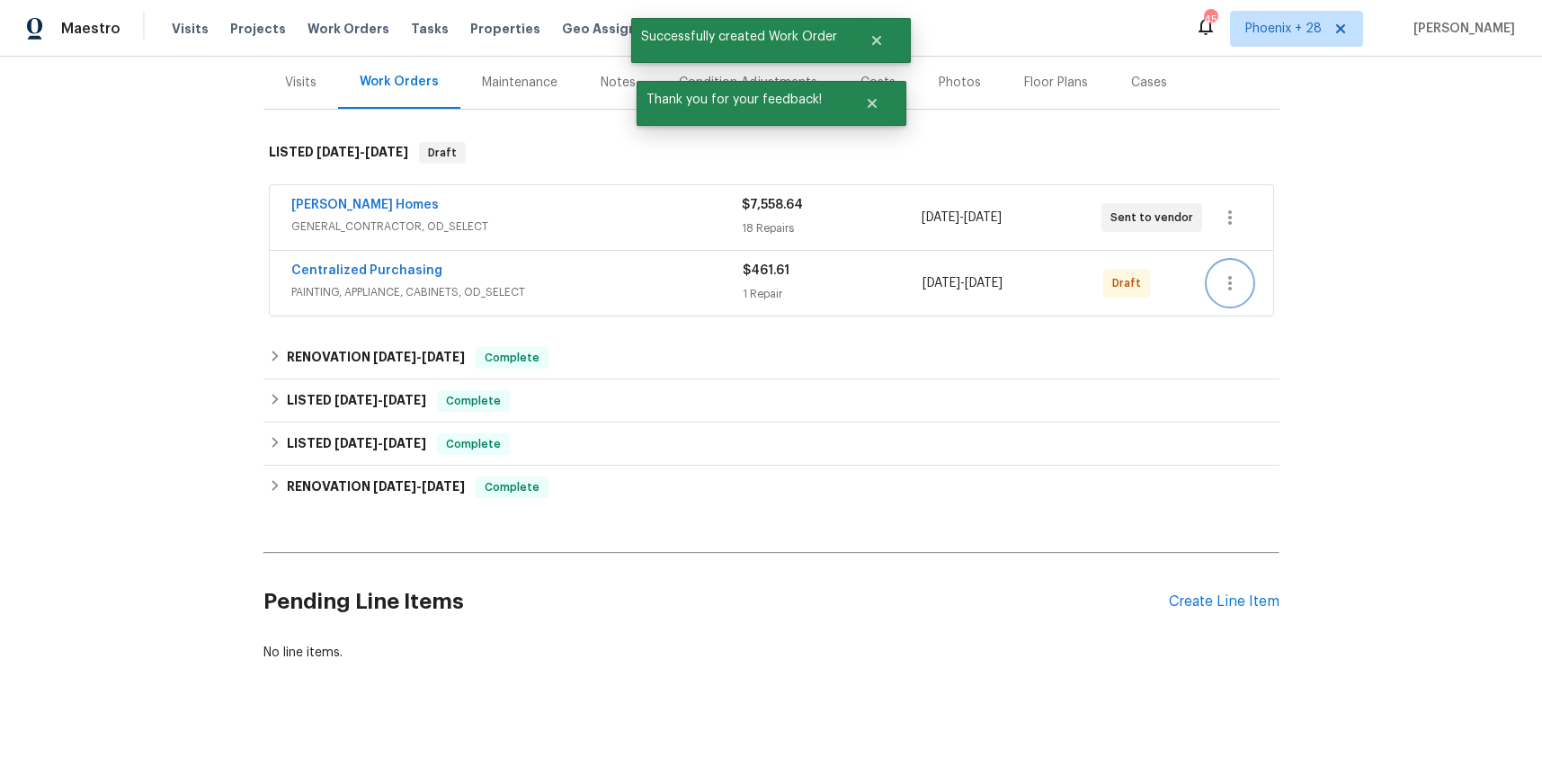
click at [1228, 287] on icon "button" at bounding box center [1230, 283] width 4 height 15
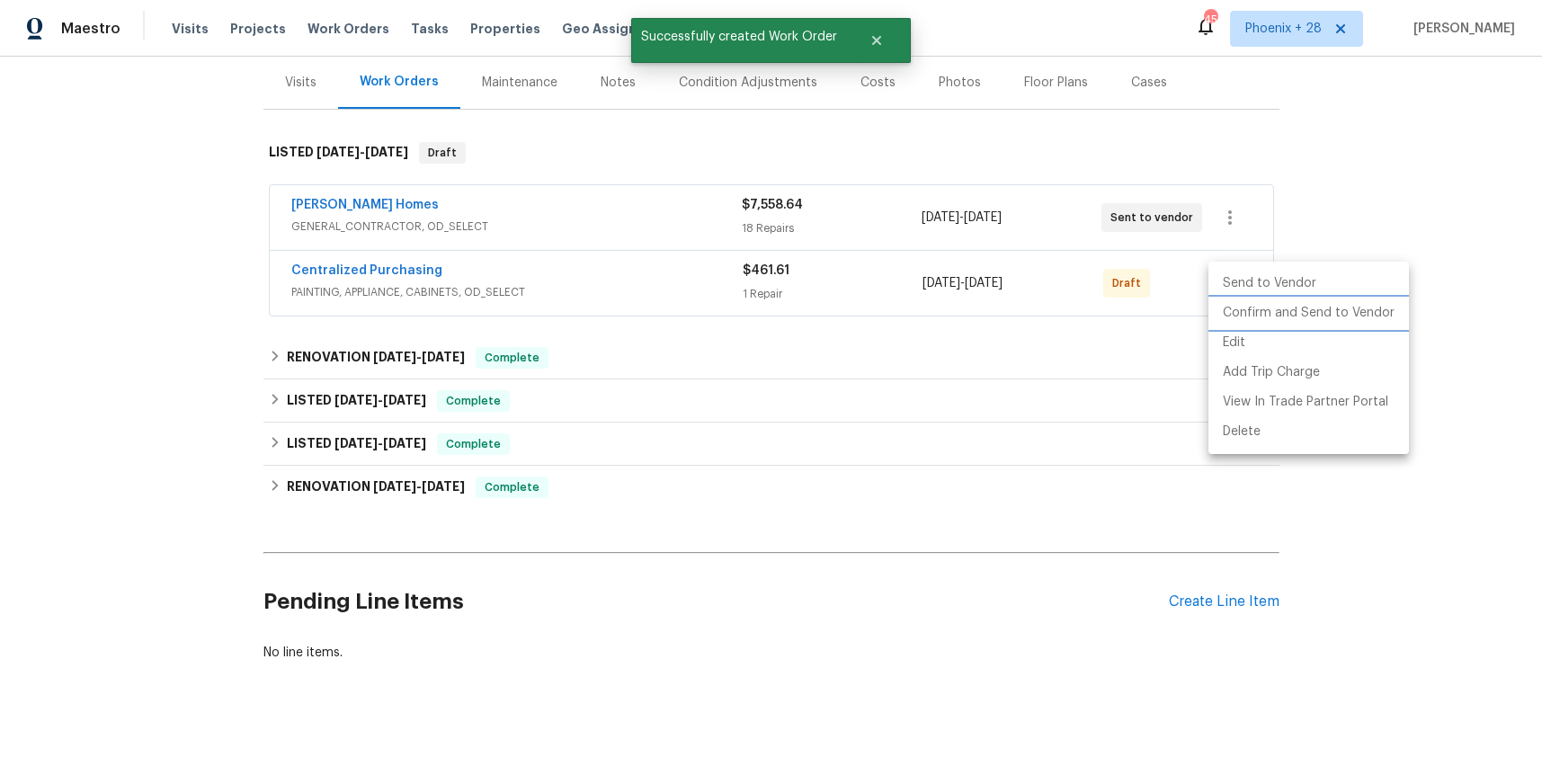
click at [1230, 310] on li "Confirm and Send to Vendor" at bounding box center [1309, 313] width 201 height 30
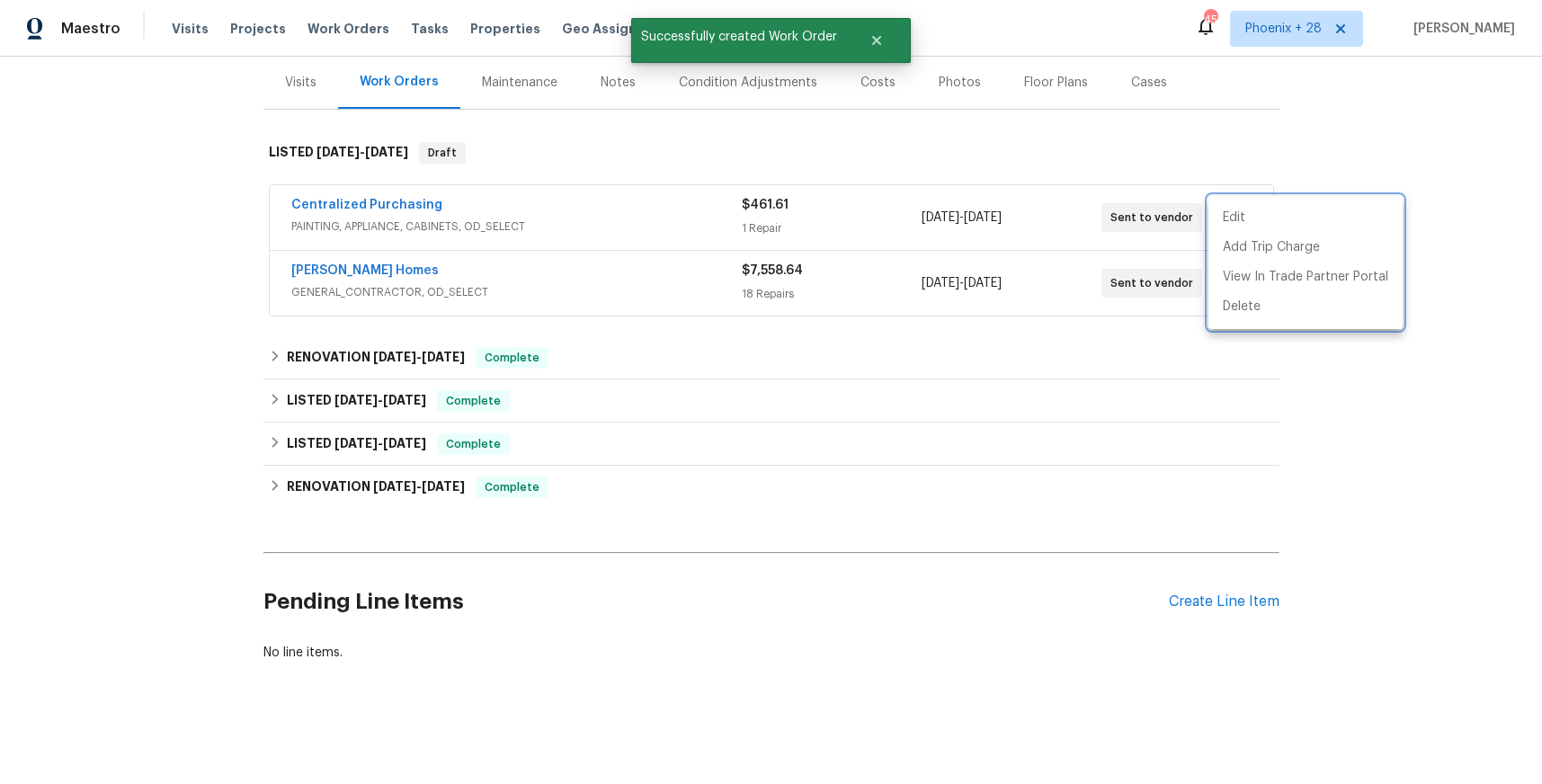
click at [339, 214] on div at bounding box center [771, 392] width 1542 height 784
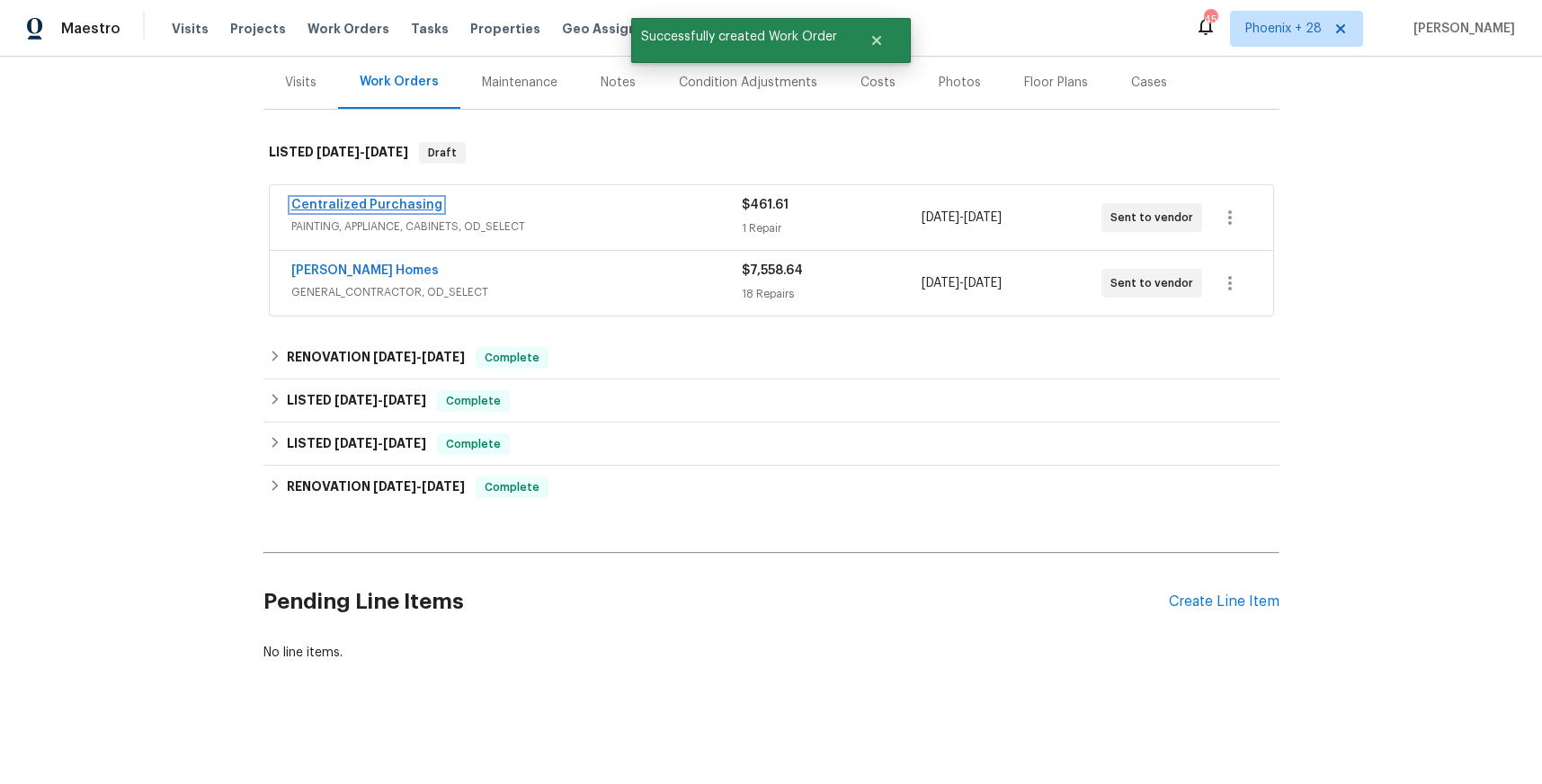
click at [344, 211] on link "Centralized Purchasing" at bounding box center [367, 205] width 152 height 13
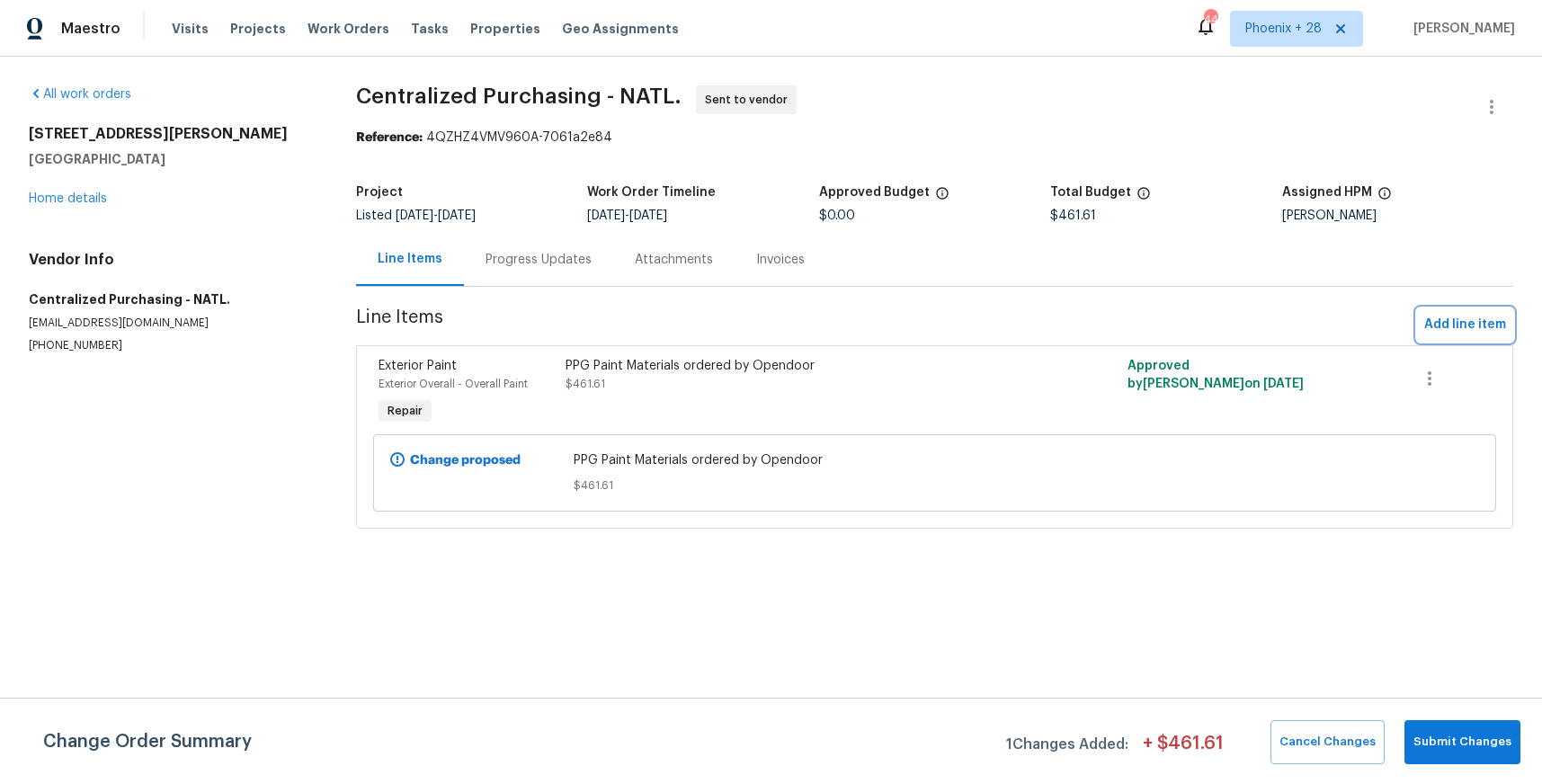
click at [1455, 325] on span "Add line item" at bounding box center [1465, 325] width 82 height 23
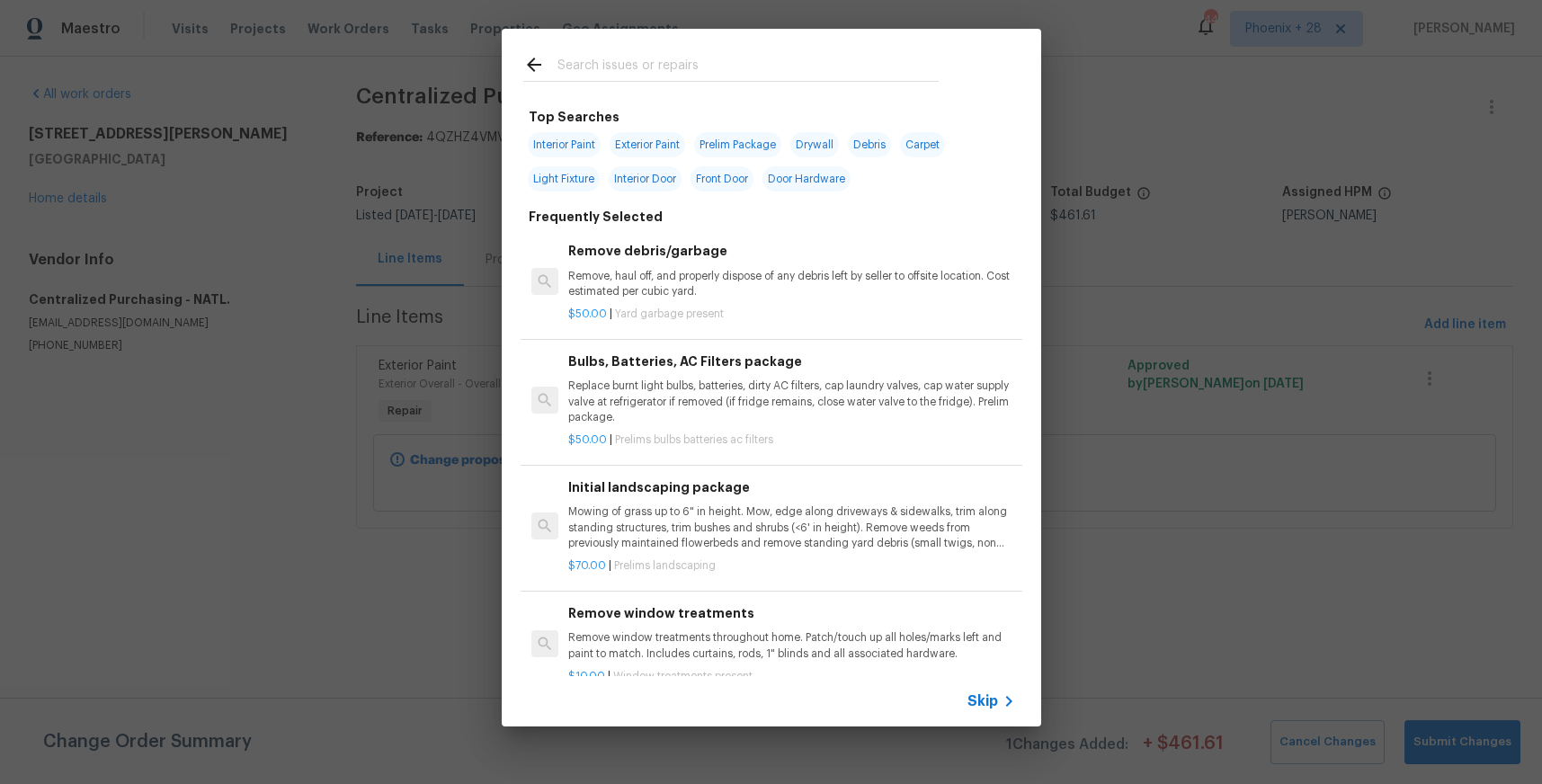
click at [772, 68] on input "text" at bounding box center [749, 67] width 382 height 27
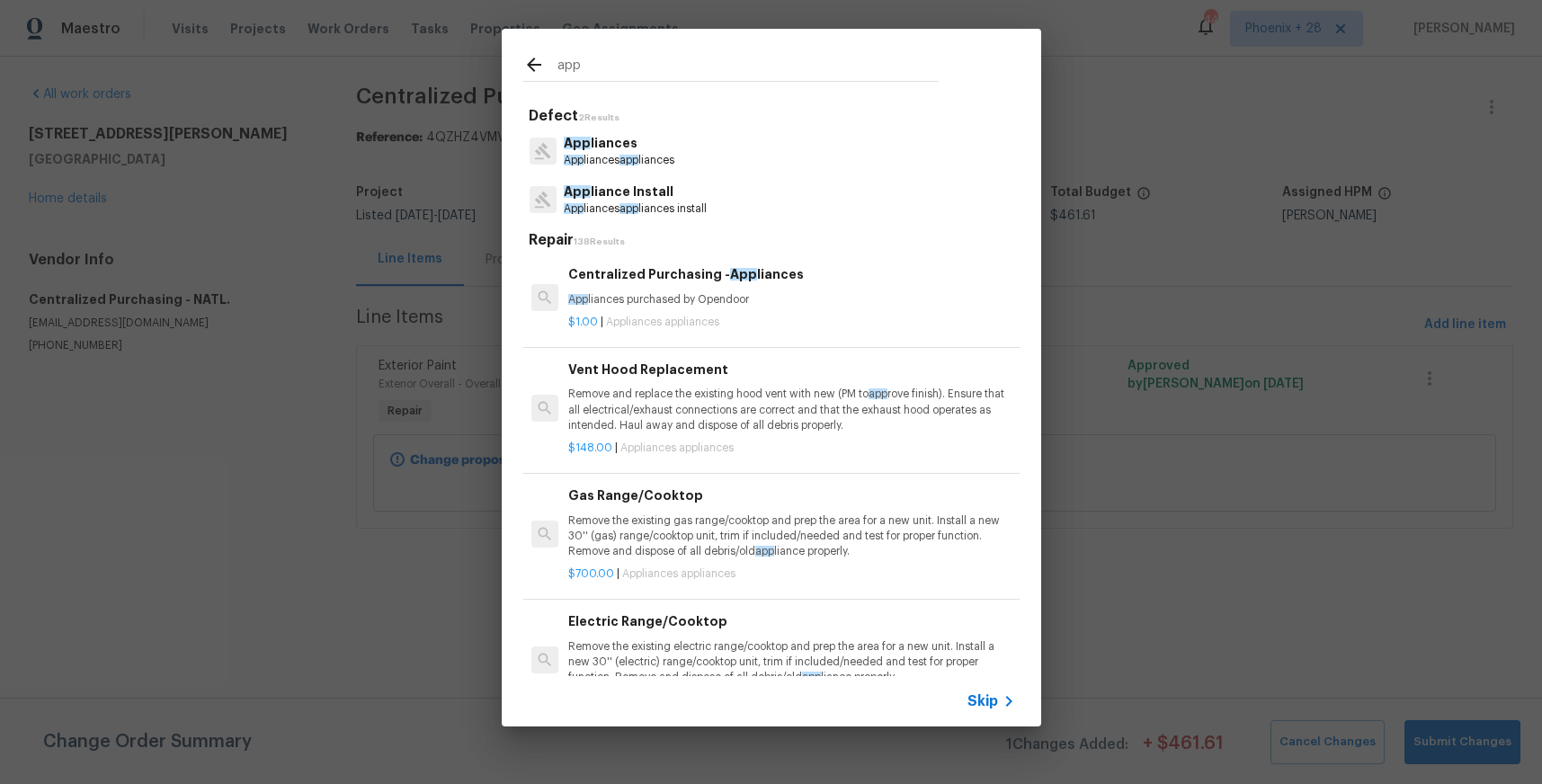
type input "app"
click at [831, 293] on p "App liances purchased by Opendoor" at bounding box center [791, 300] width 446 height 16
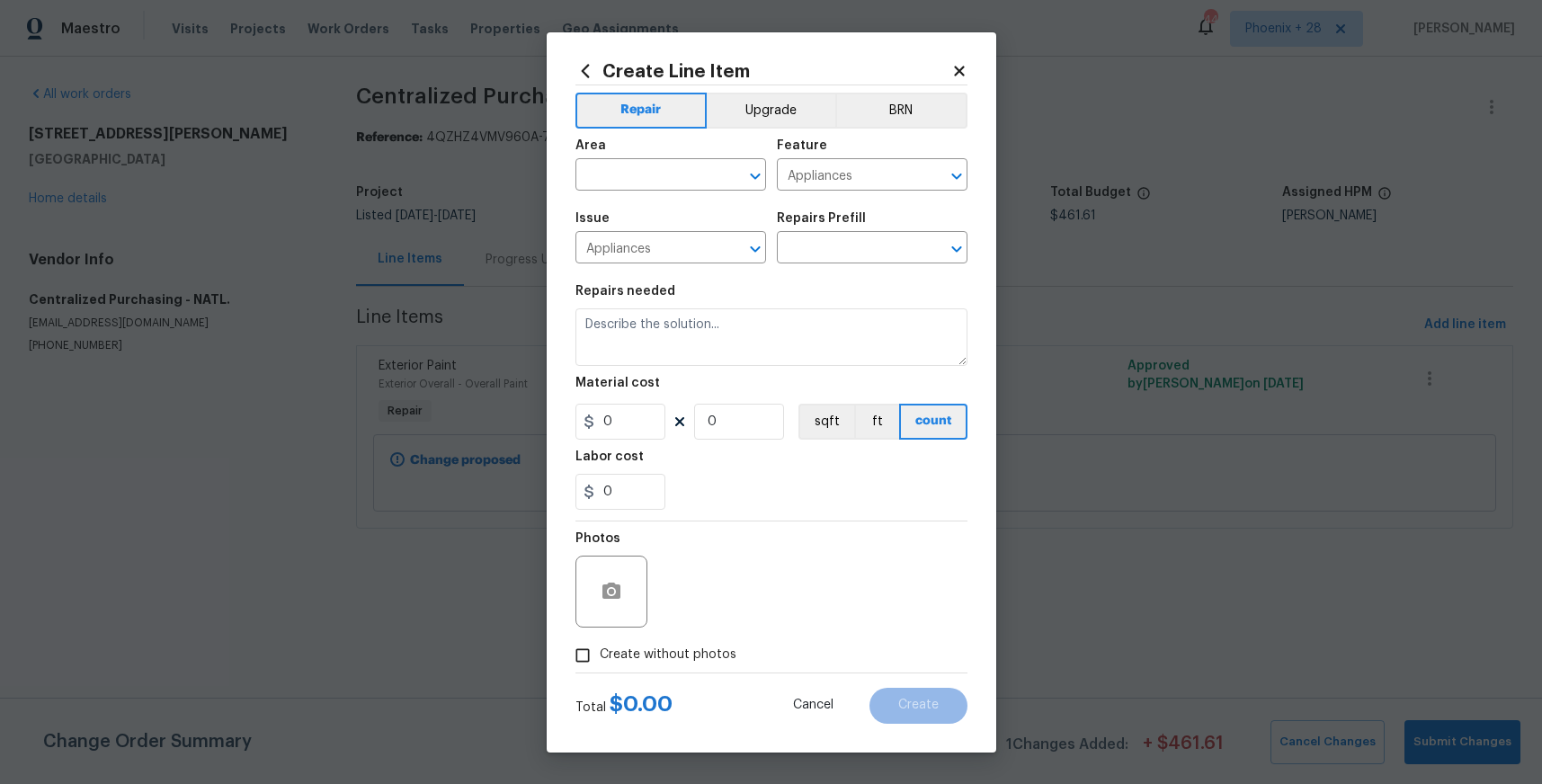
type input "Centralized Purchasing - Appliances $1.00"
type textarea "Appliances purchased by Opendoor"
type input "1"
click at [626, 439] on input "1" at bounding box center [620, 421] width 90 height 36
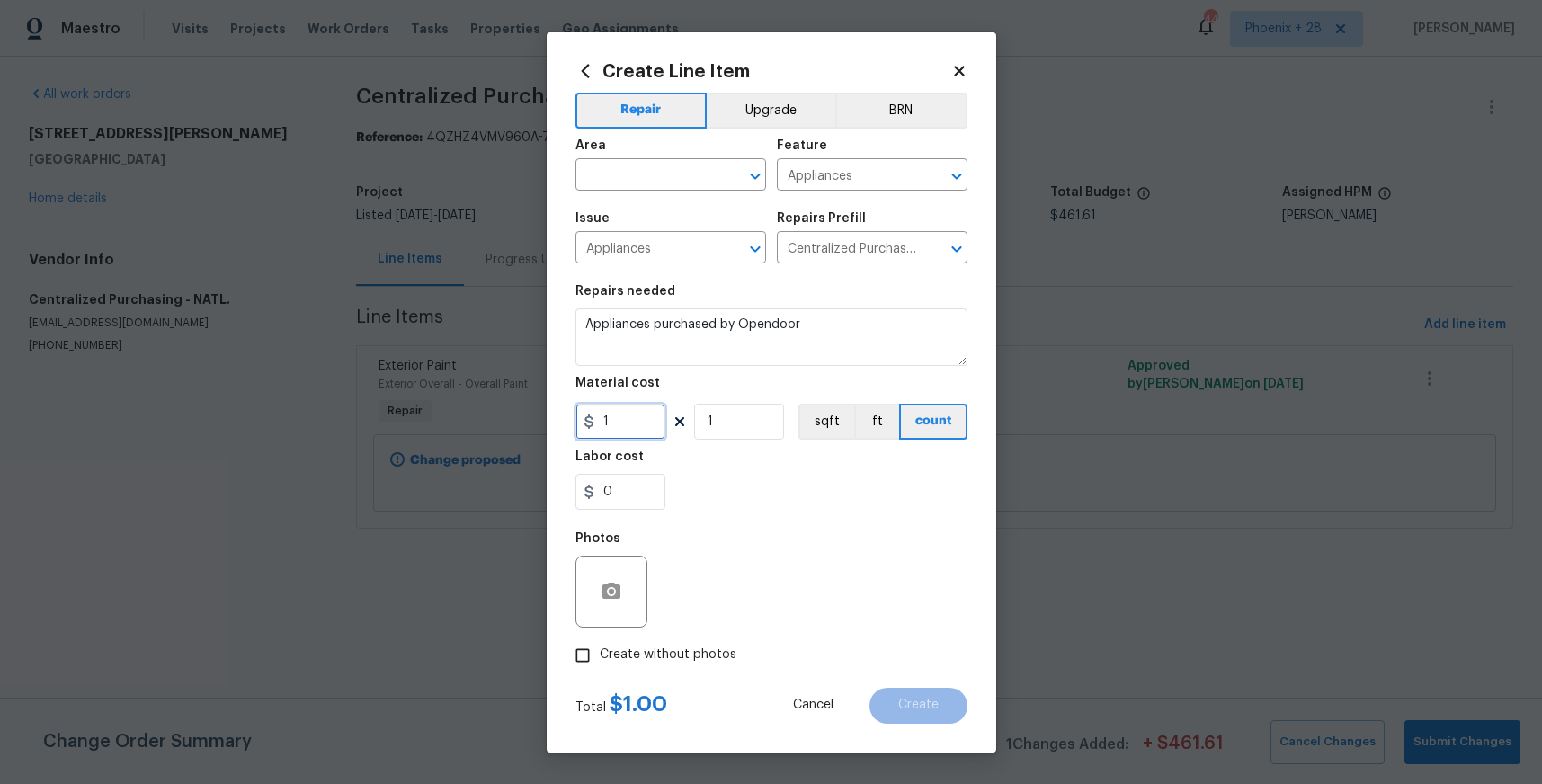
drag, startPoint x: 633, startPoint y: 433, endPoint x: 568, endPoint y: 428, distance: 65.2
click at [568, 428] on div "Create Line Item Repair Upgrade BRN Area ​ Feature Appliances ​ Issue Appliance…" at bounding box center [771, 392] width 450 height 720
type input "942.93"
click at [599, 182] on input "text" at bounding box center [646, 176] width 141 height 28
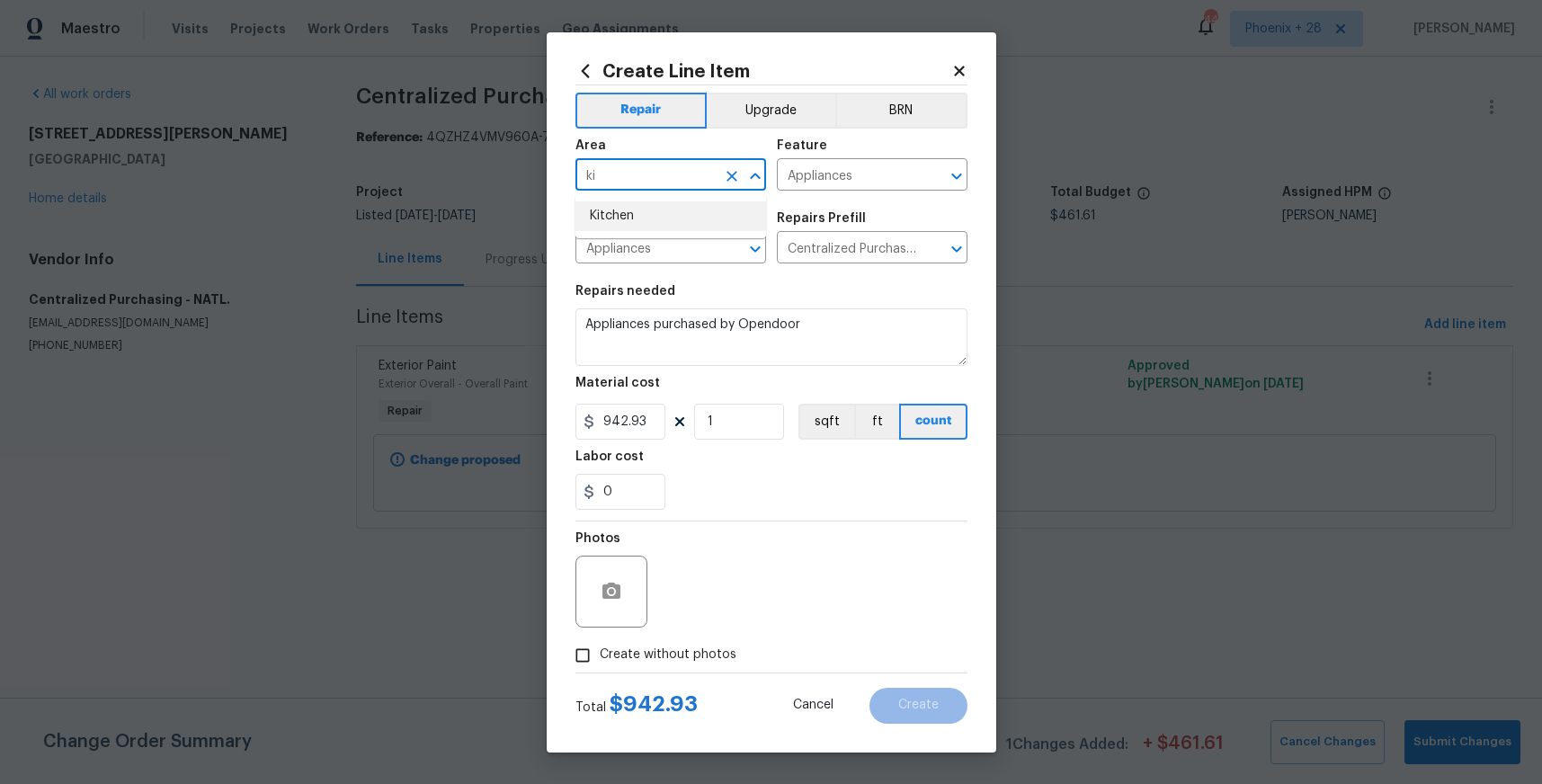
click at [611, 214] on li "Kitchen" at bounding box center [671, 216] width 191 height 30
type input "Kitchen"
click at [684, 640] on label "Create without photos" at bounding box center [651, 655] width 171 height 34
click at [600, 640] on input "Create without photos" at bounding box center [583, 655] width 34 height 34
checkbox input "true"
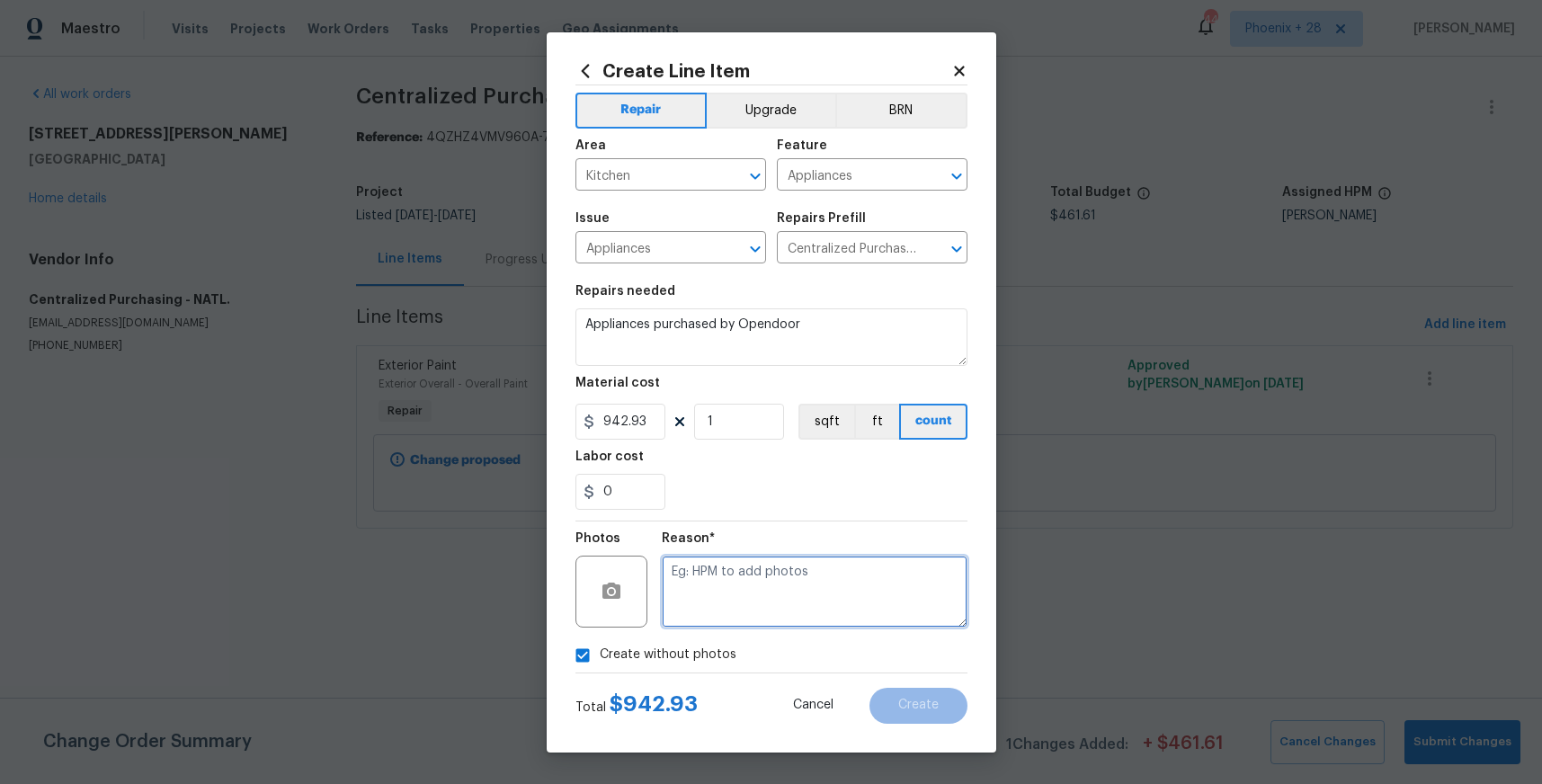
click at [720, 588] on textarea at bounding box center [815, 591] width 306 height 72
type textarea "NA"
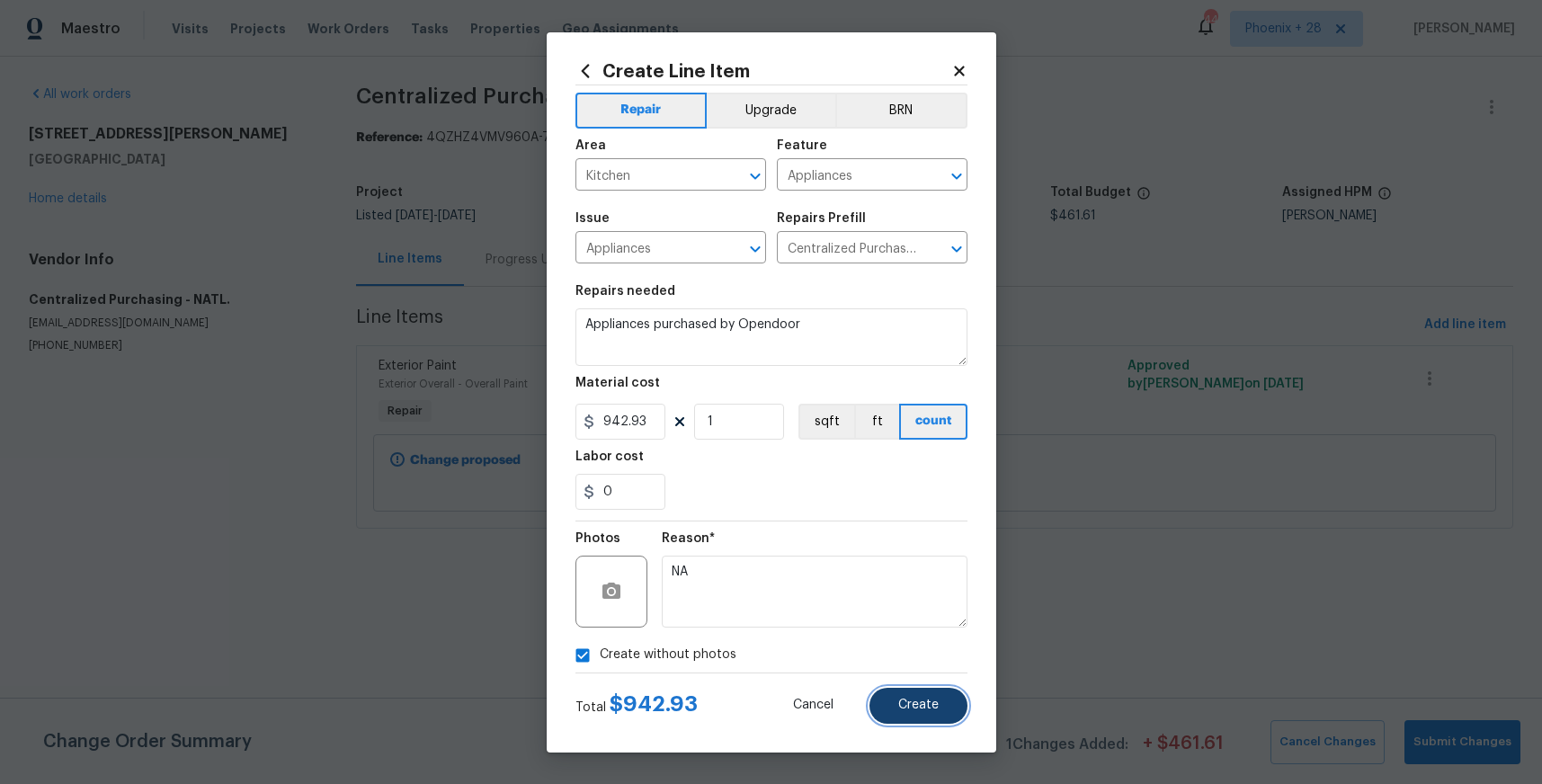
click at [946, 700] on button "Create" at bounding box center [919, 705] width 98 height 36
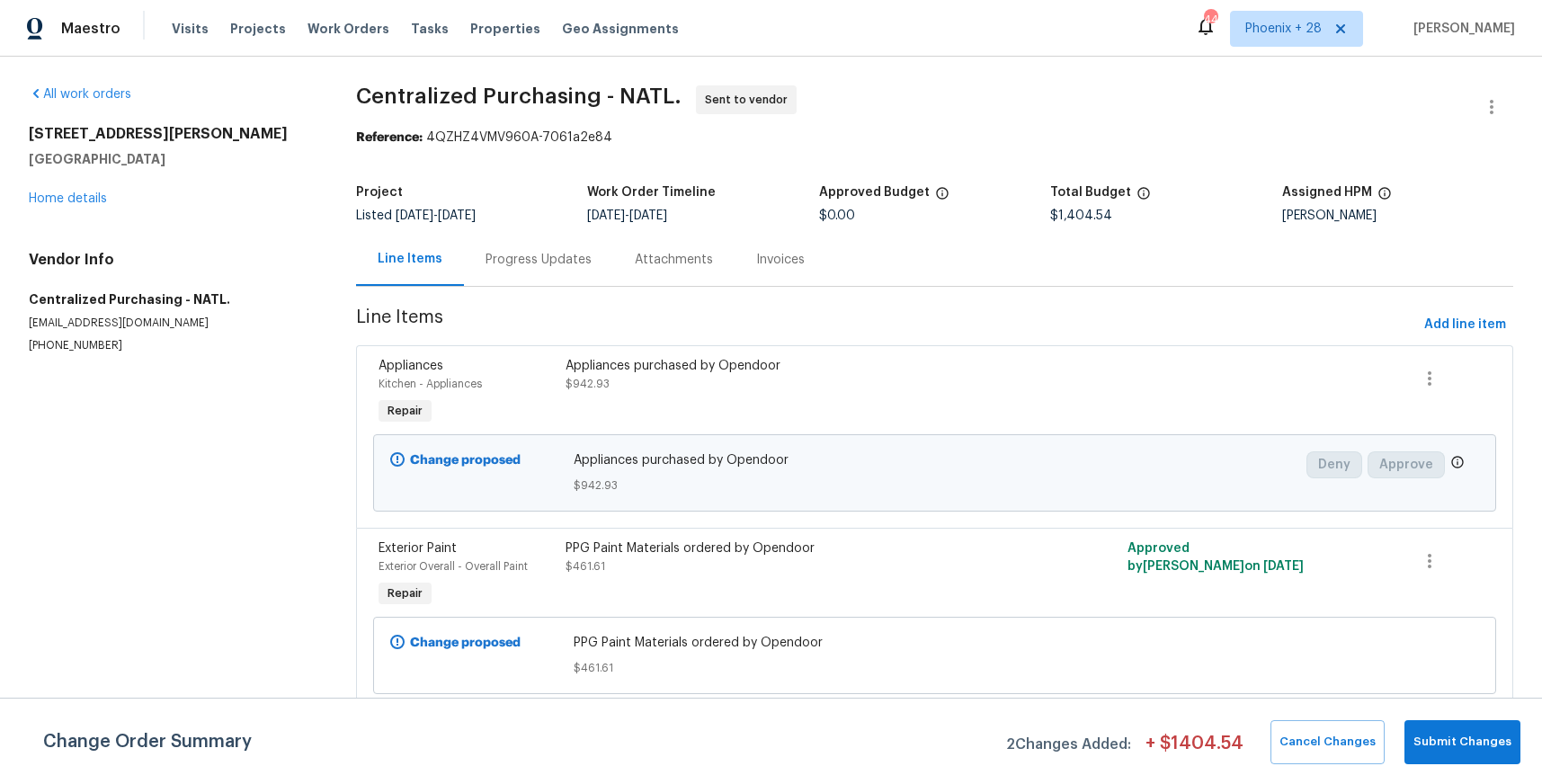
click at [92, 186] on div "[STREET_ADDRESS][PERSON_NAME][PERSON_NAME] Home details" at bounding box center [170, 166] width 284 height 83
click at [93, 194] on link "Home details" at bounding box center [68, 199] width 79 height 13
